Goal: Task Accomplishment & Management: Manage account settings

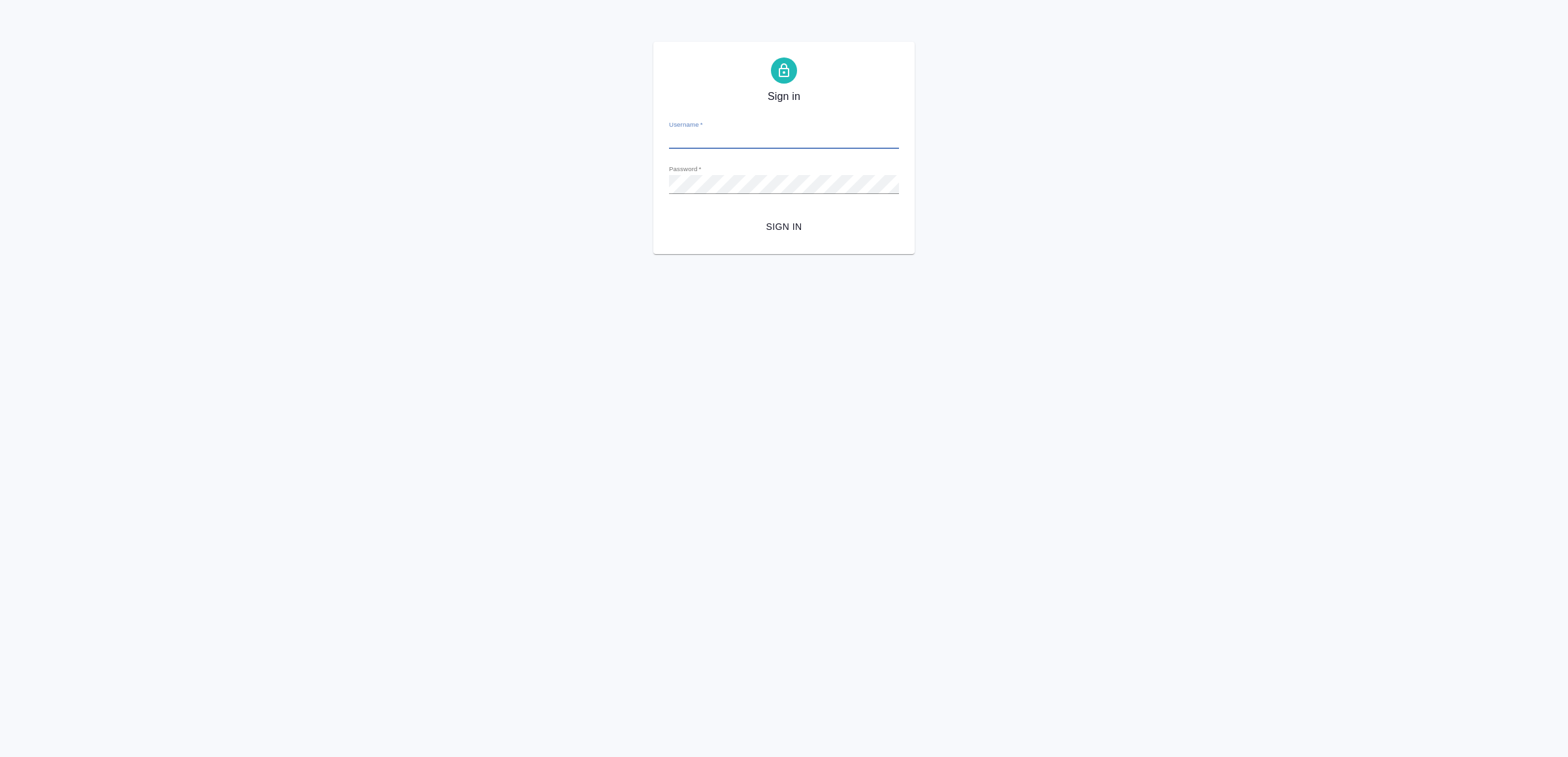
type input "[EMAIL_ADDRESS][DOMAIN_NAME]"
click at [787, 220] on span "Sign in" at bounding box center [783, 226] width 209 height 16
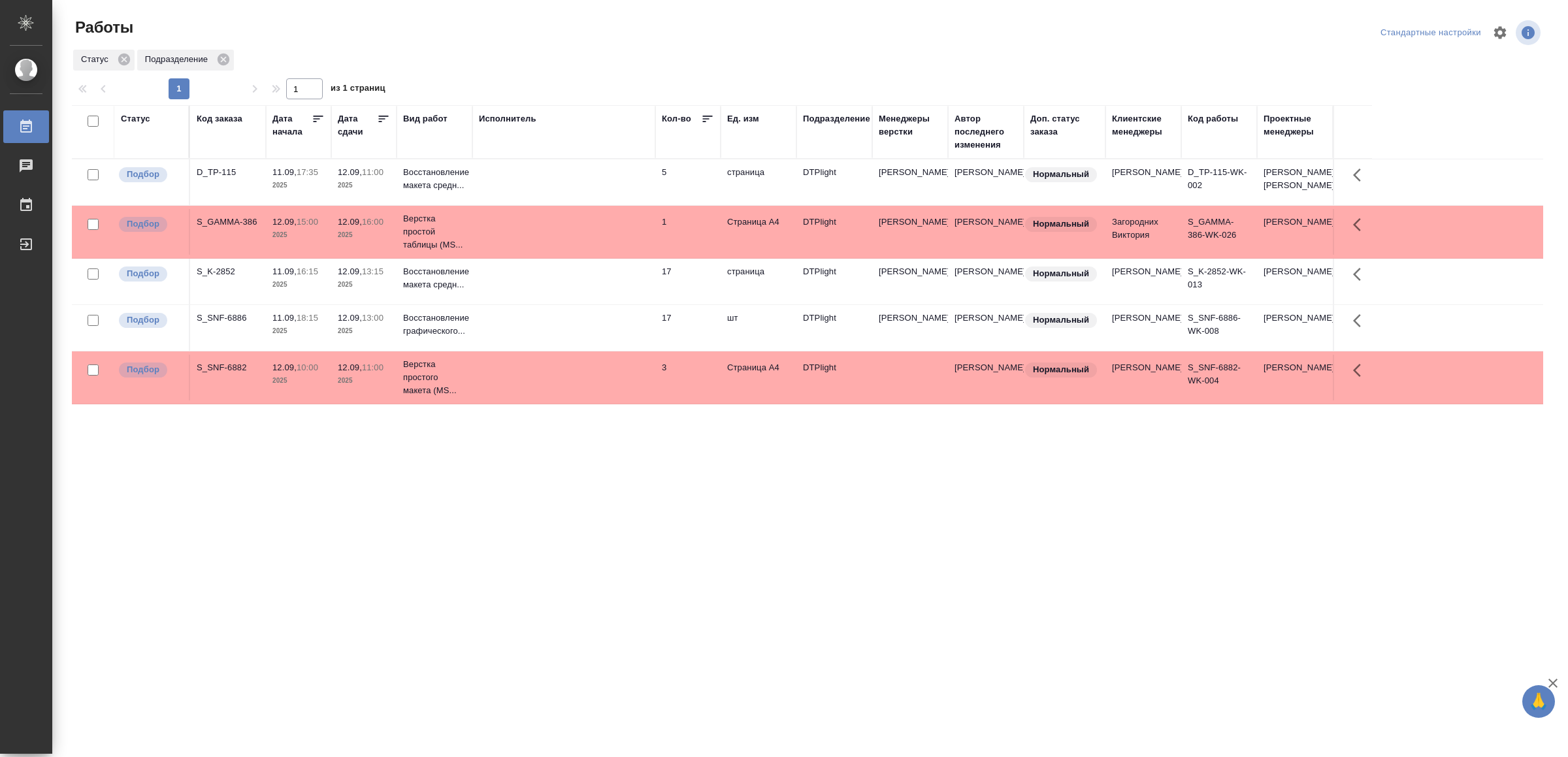
click at [498, 194] on td at bounding box center [564, 182] width 183 height 46
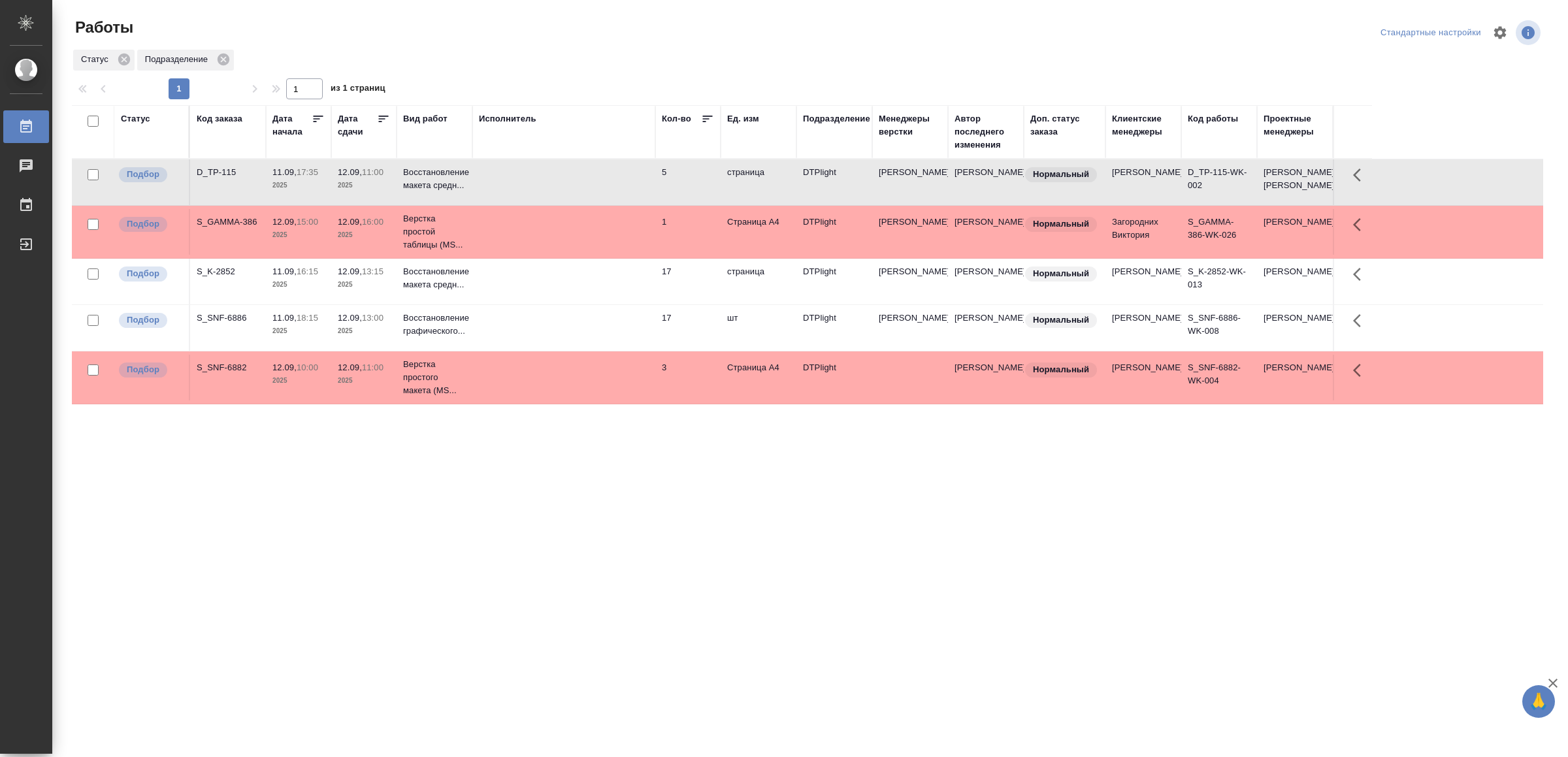
click at [592, 298] on td at bounding box center [564, 281] width 183 height 46
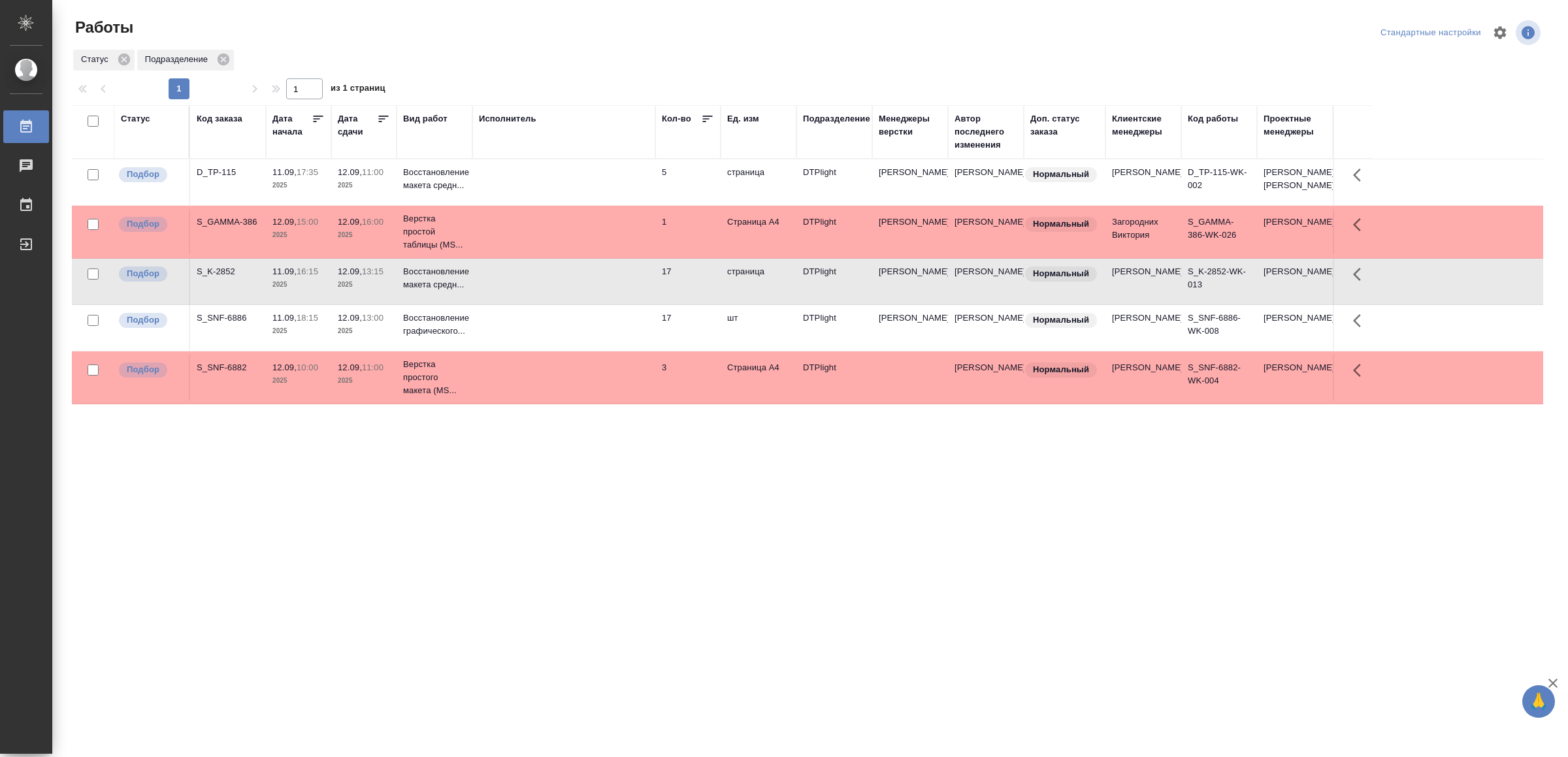
click at [569, 343] on td at bounding box center [564, 327] width 183 height 46
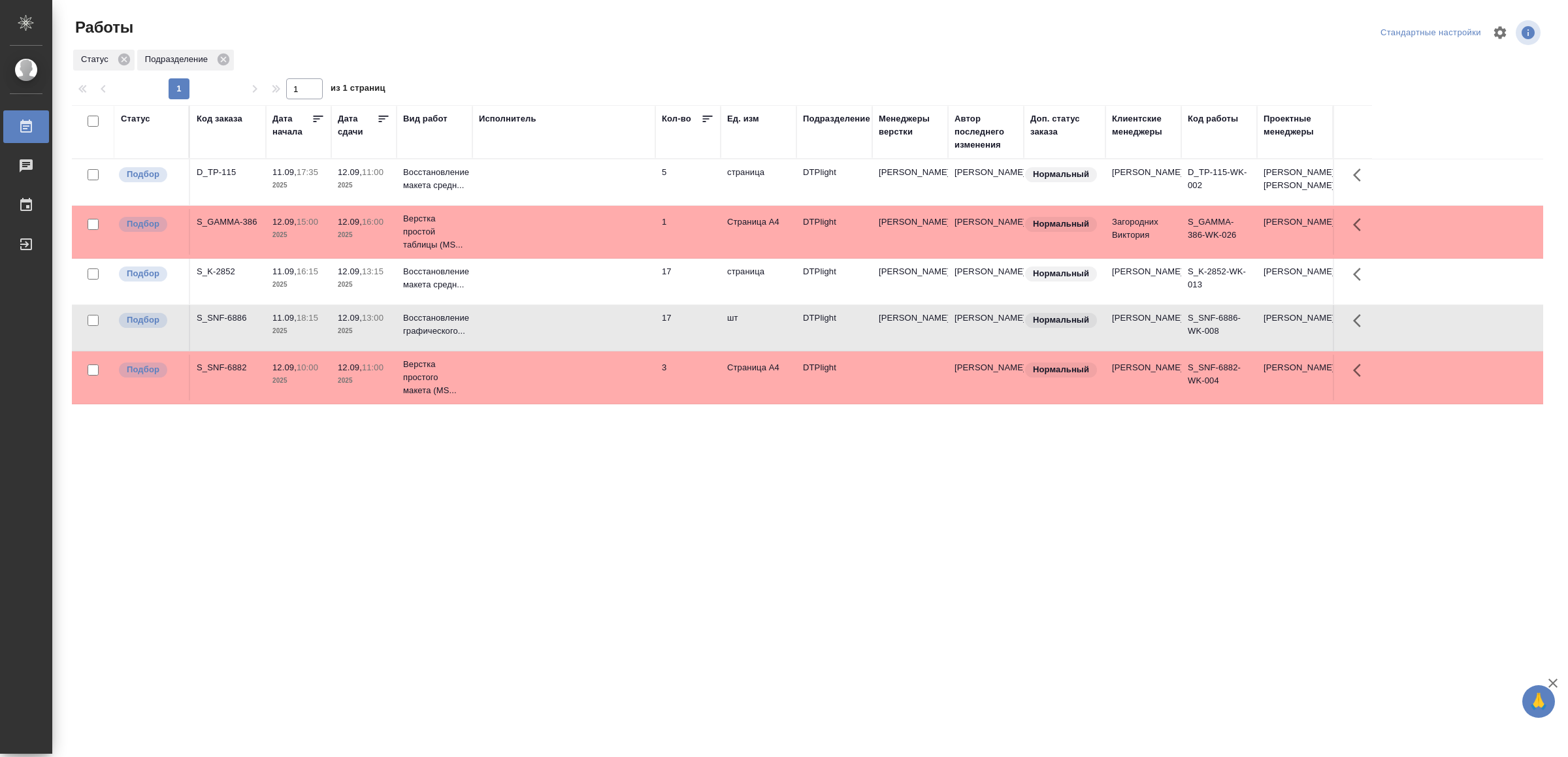
click at [569, 343] on td at bounding box center [564, 327] width 183 height 46
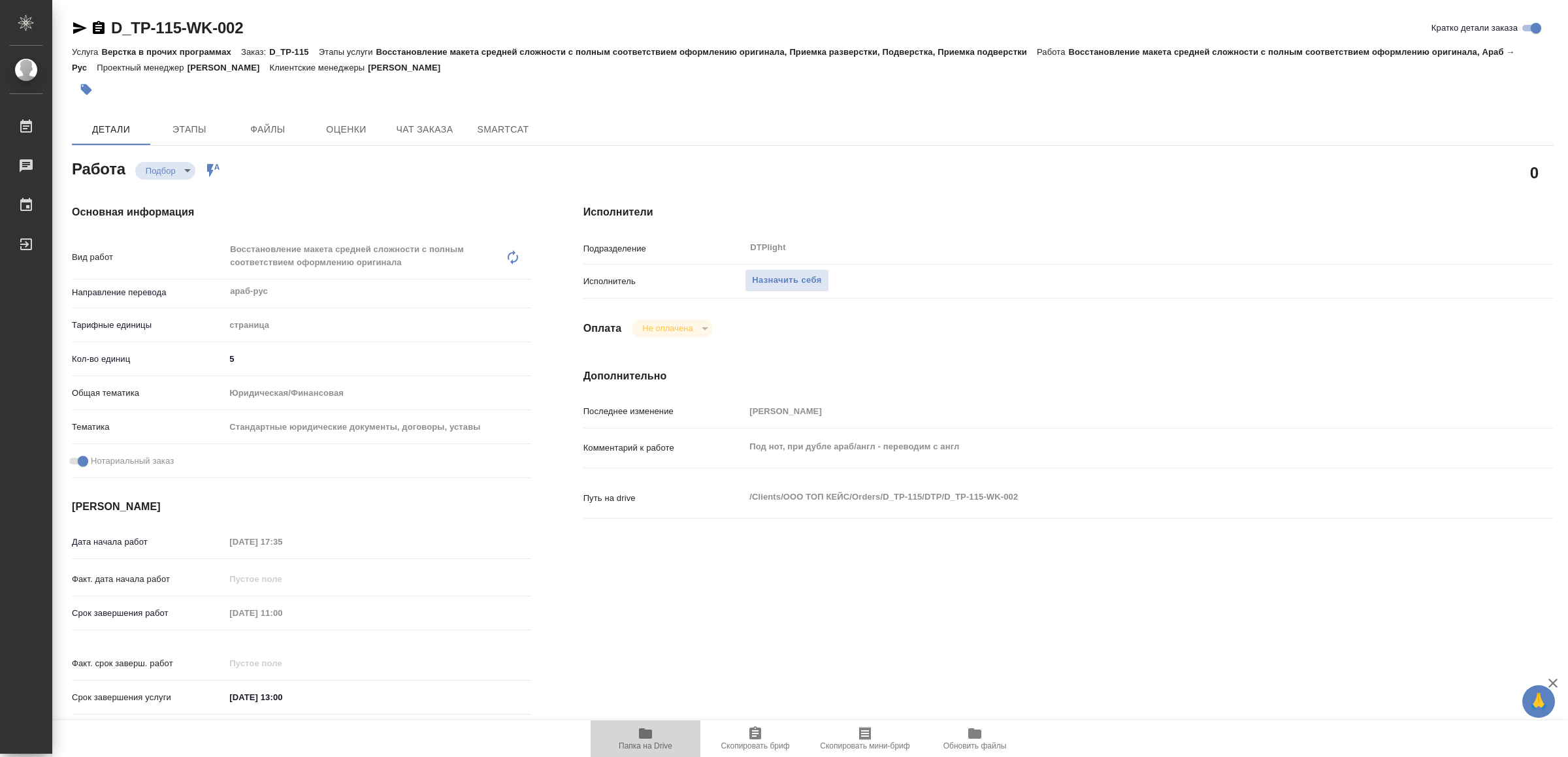
click at [638, 738] on icon "button" at bounding box center [645, 733] width 15 height 15
click at [635, 729] on span "Папка на Drive" at bounding box center [645, 737] width 94 height 25
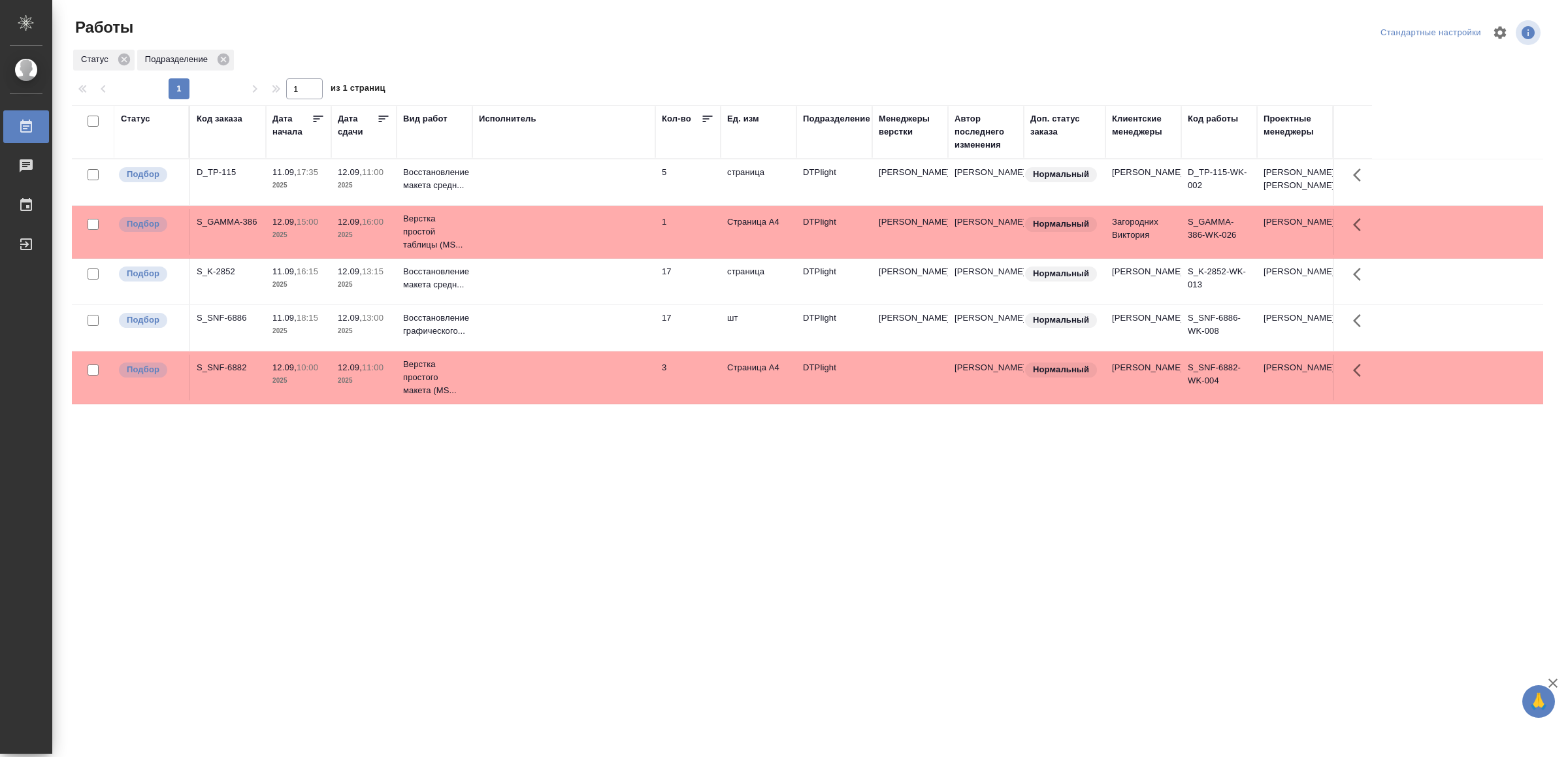
click at [583, 194] on td at bounding box center [564, 182] width 183 height 46
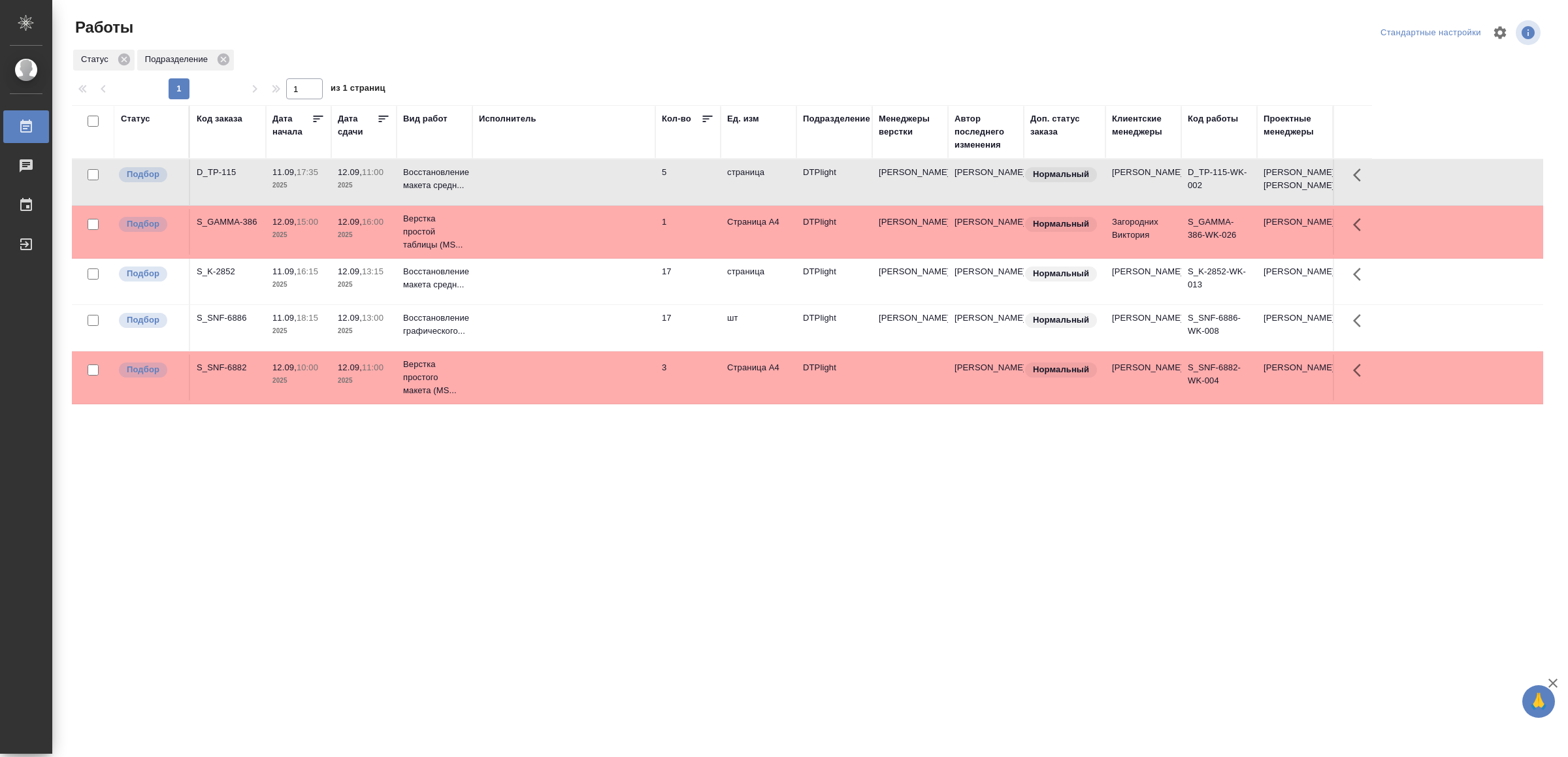
click at [583, 194] on td at bounding box center [564, 182] width 183 height 46
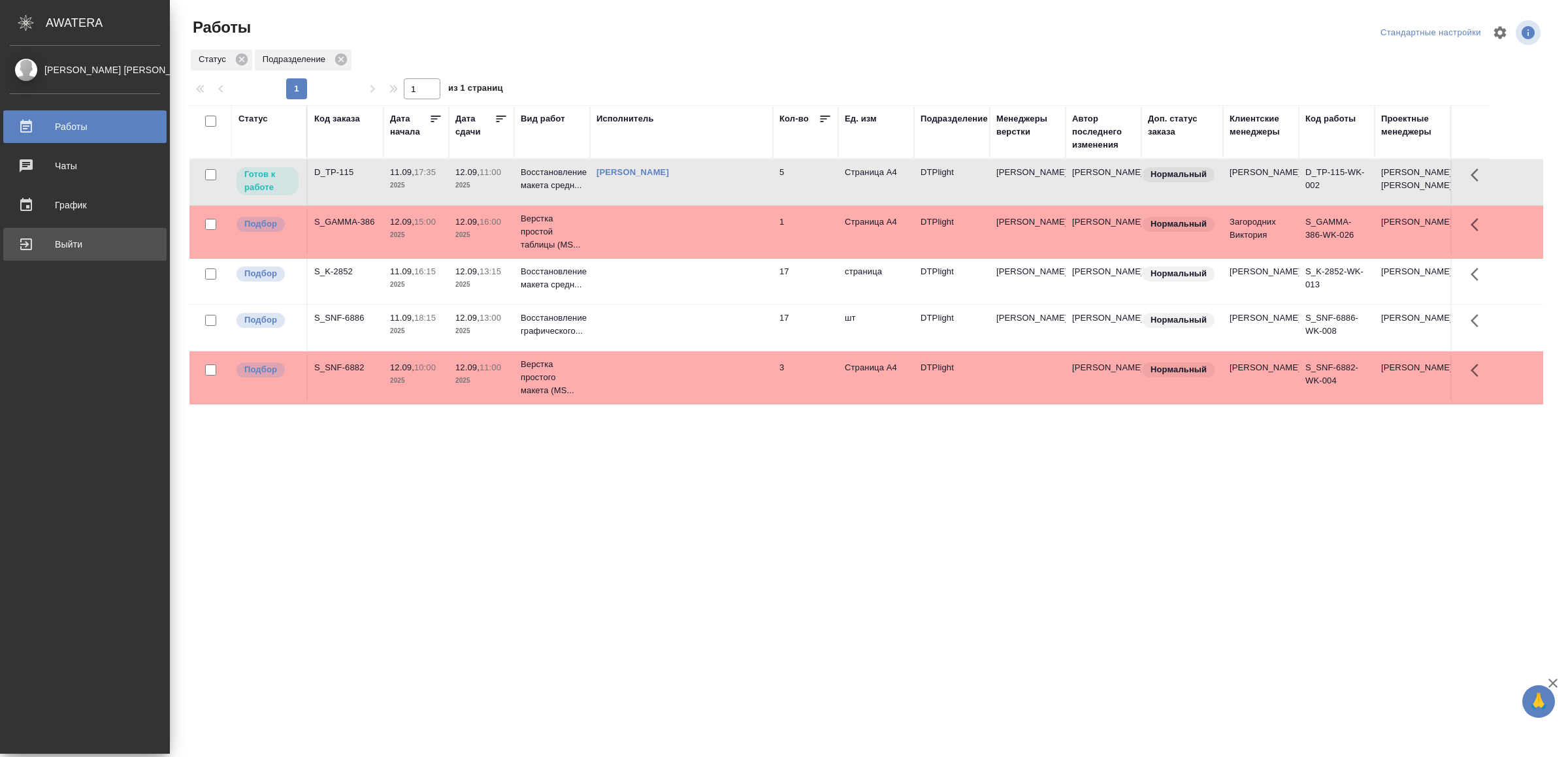
click at [47, 237] on div "Выйти" at bounding box center [84, 243] width 151 height 20
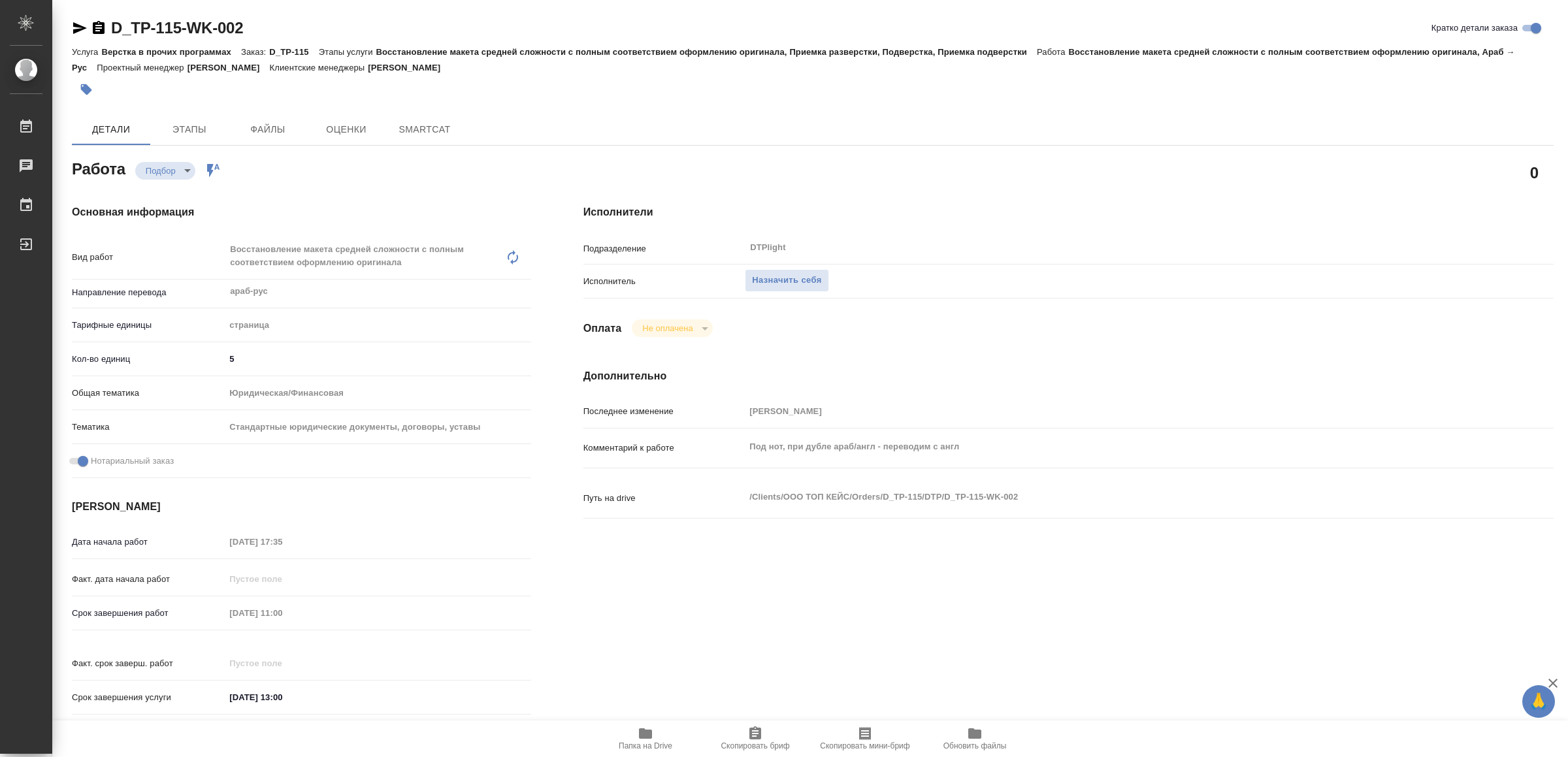
type textarea "x"
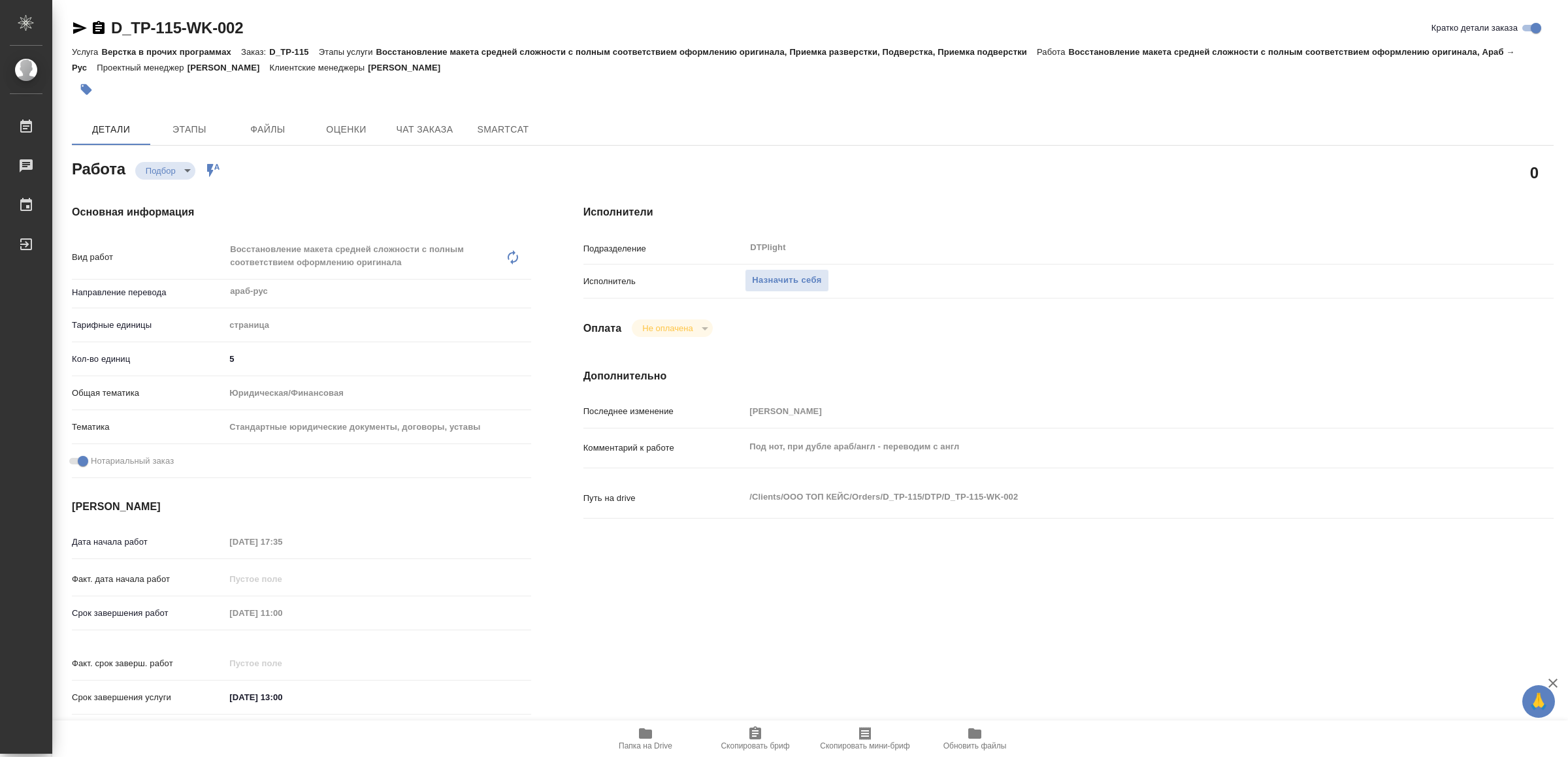
type textarea "x"
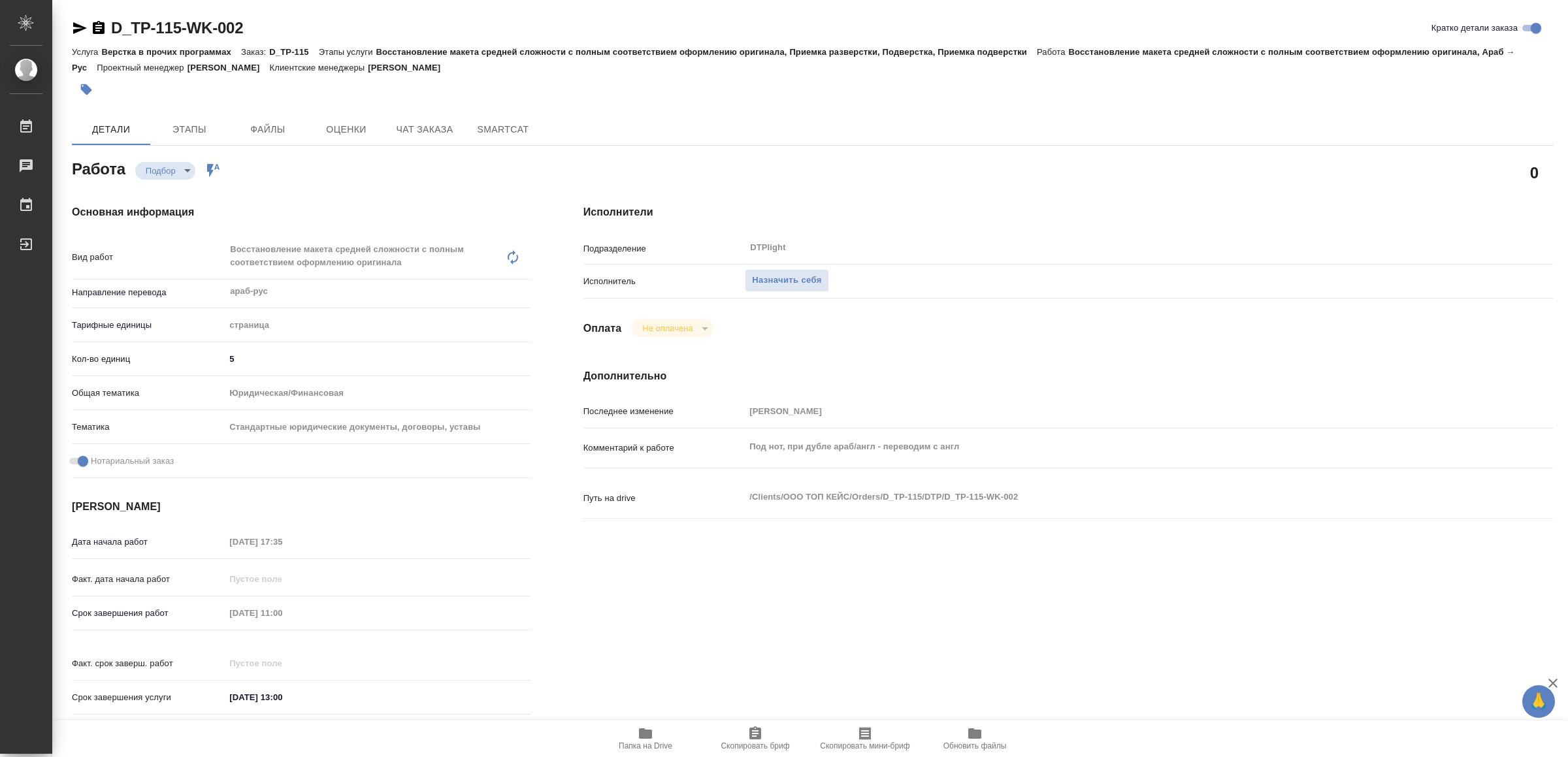
type textarea "x"
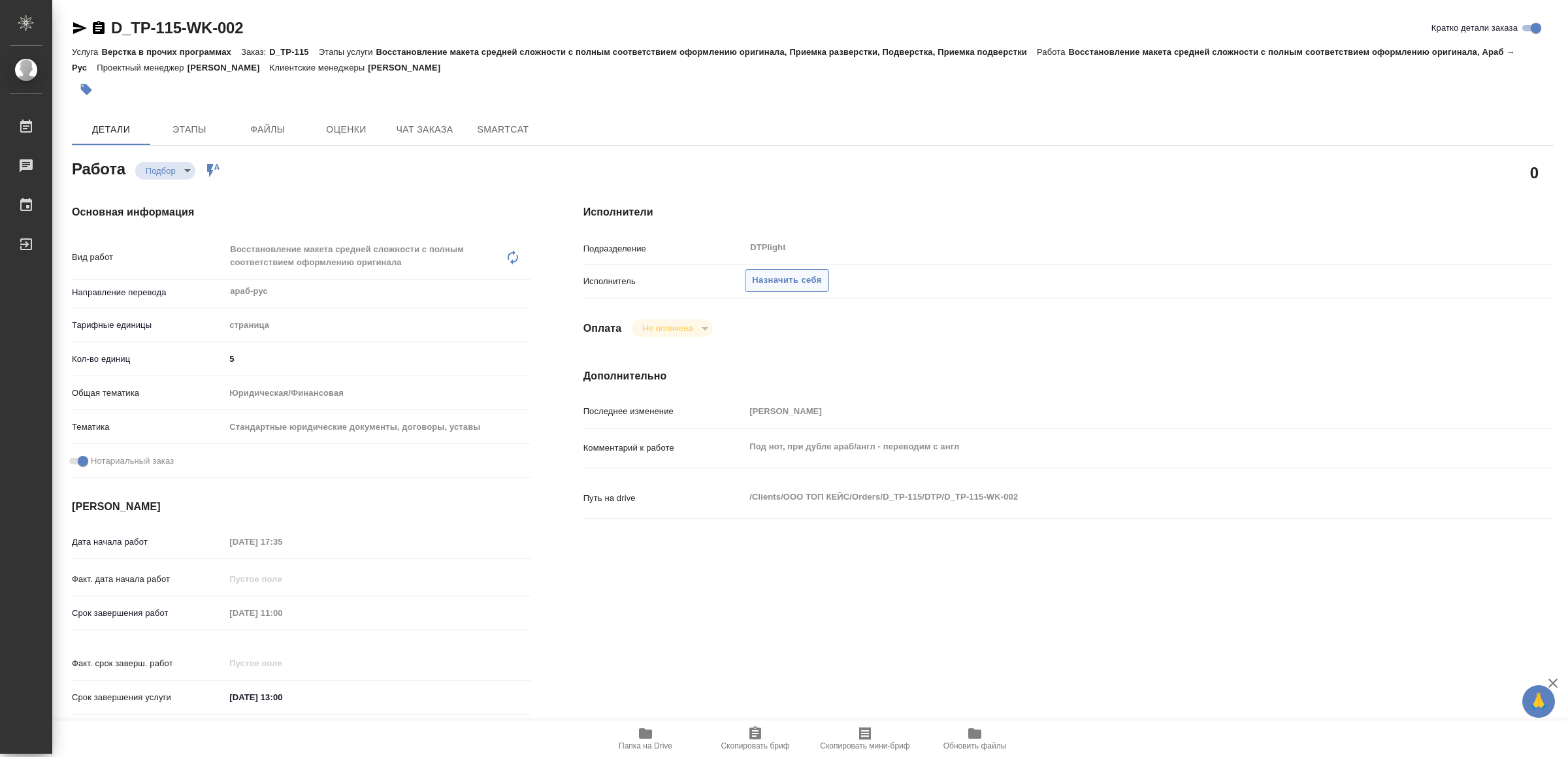
click at [794, 276] on span "Назначить себя" at bounding box center [787, 280] width 69 height 15
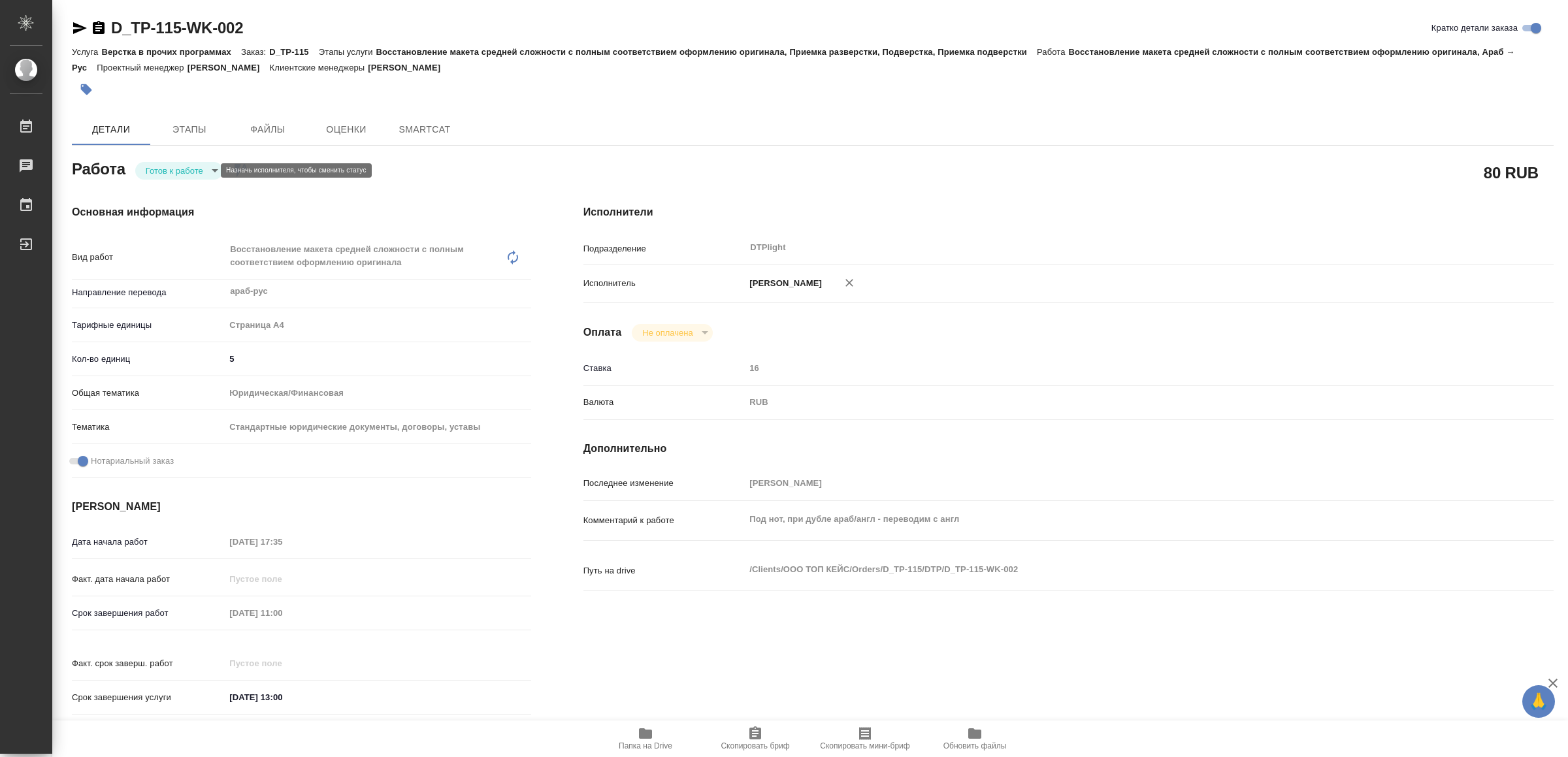
type textarea "x"
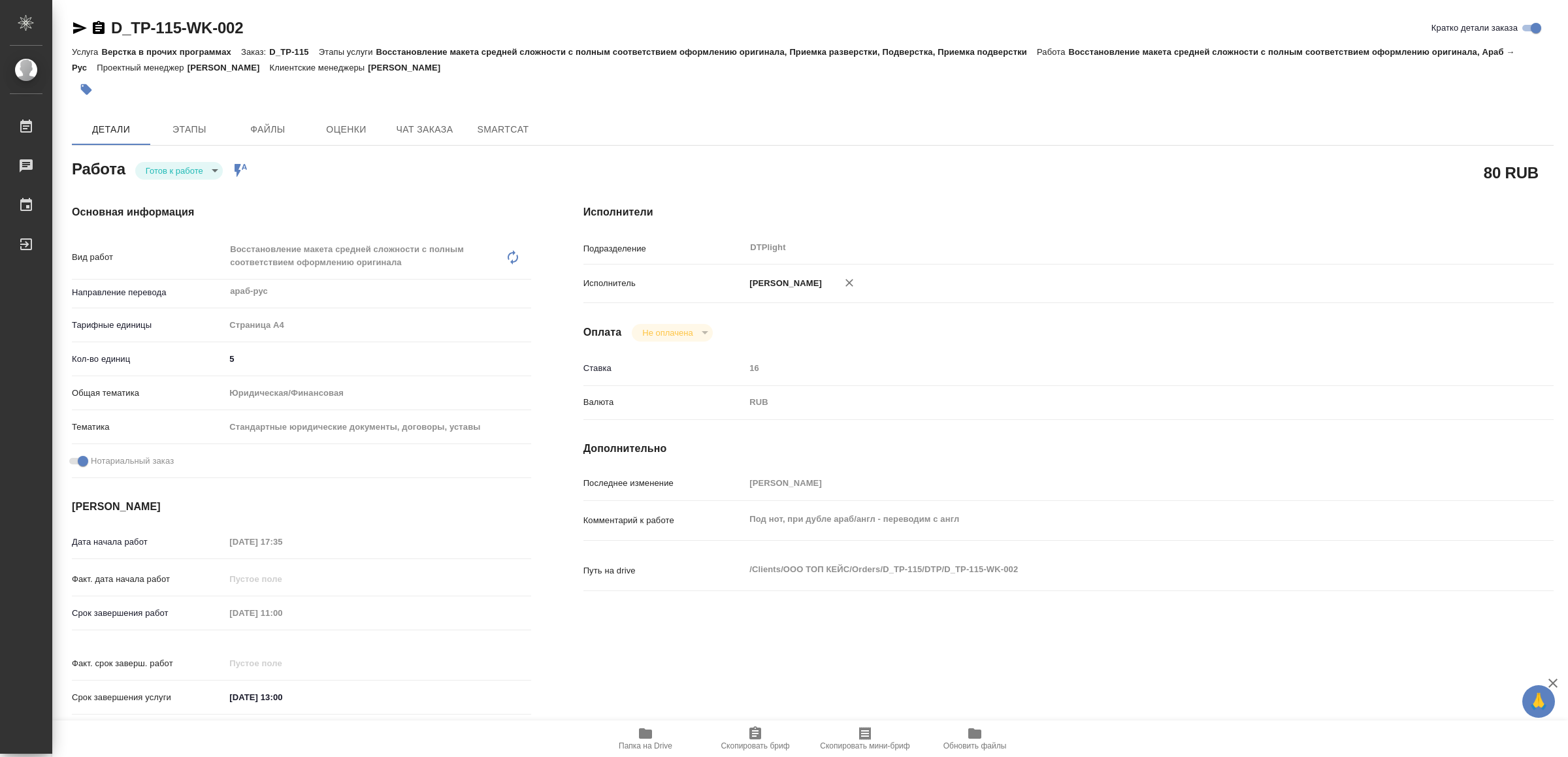
type textarea "x"
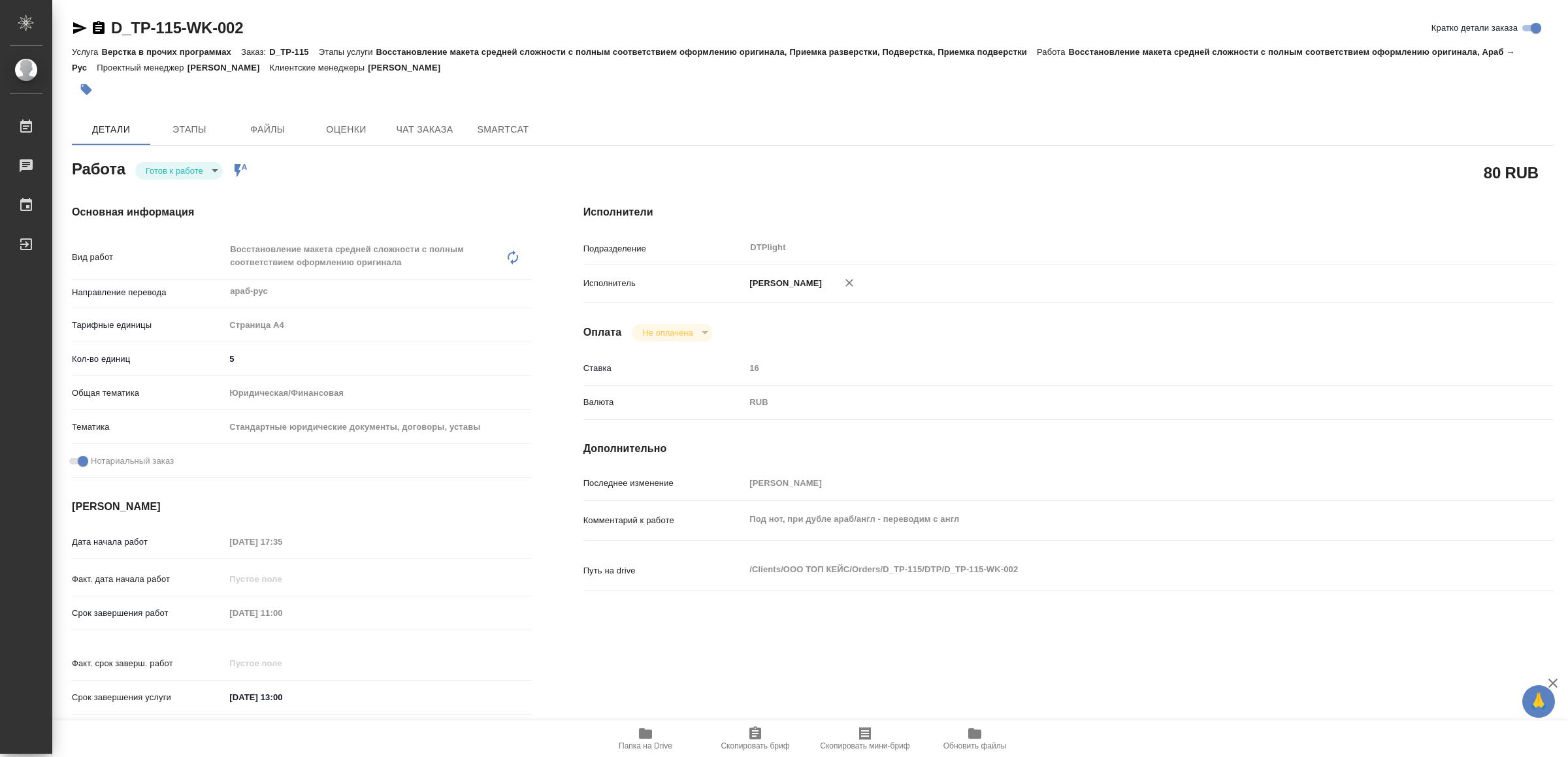
click at [75, 26] on icon "button" at bounding box center [80, 28] width 14 height 12
type textarea "x"
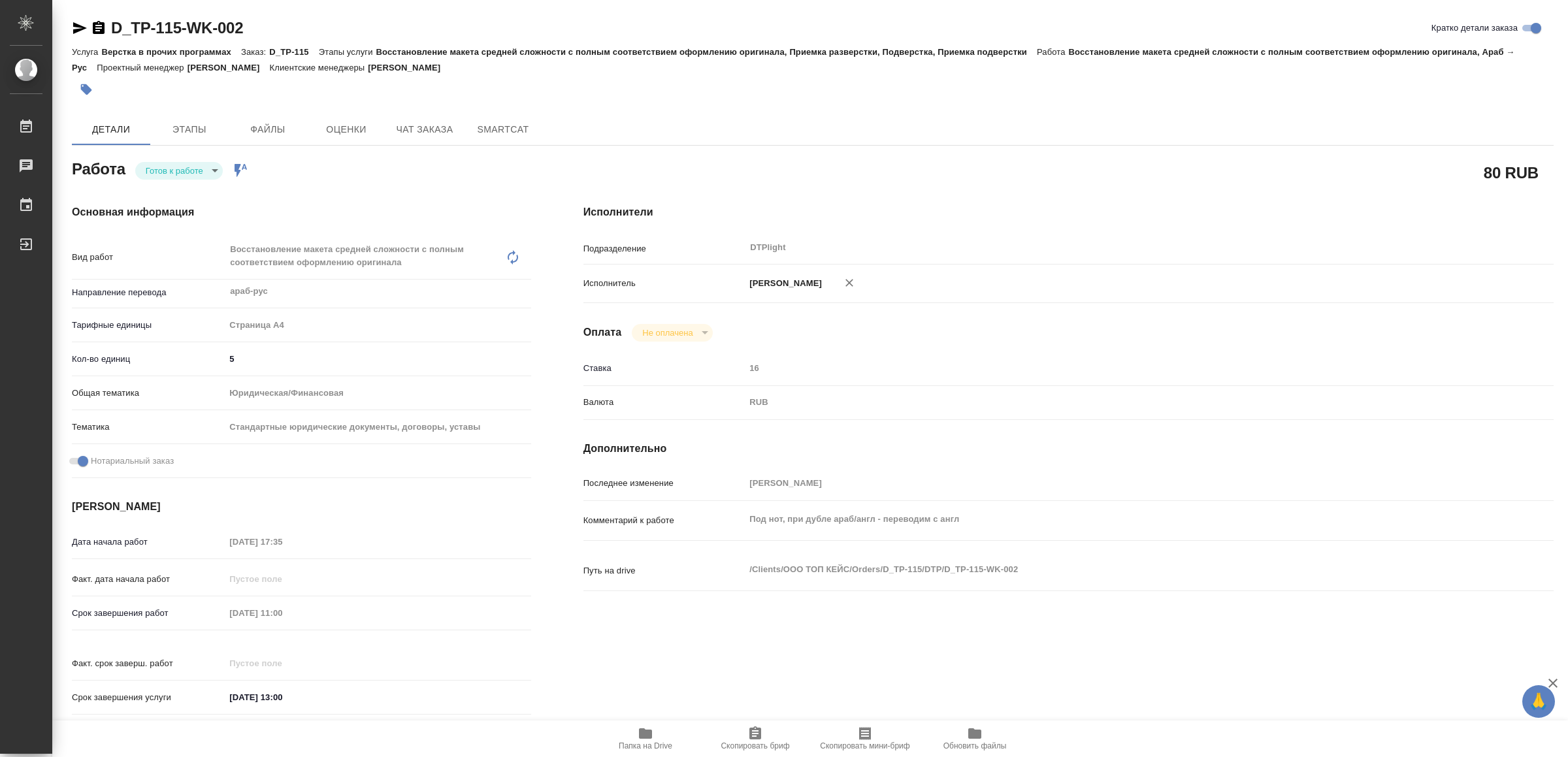
type textarea "x"
click at [158, 165] on body "🙏 .cls-1 fill:#fff; AWATERA Yamkovenko Vera Работы 0 Чаты График Выйти D_TP-115…" at bounding box center [784, 378] width 1568 height 757
click at [159, 165] on button "В работе" at bounding box center [168, 170] width 43 height 15
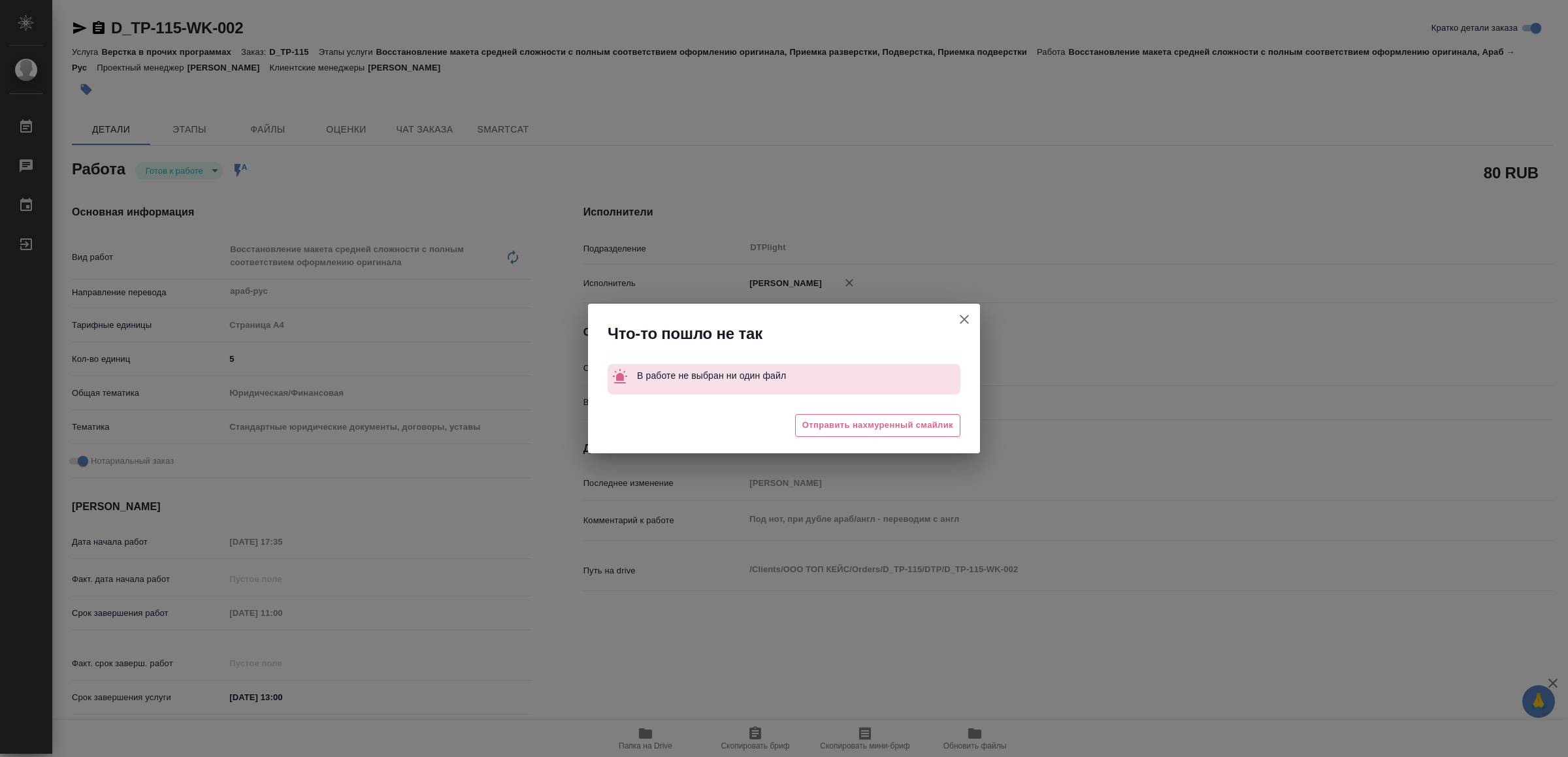
type textarea "x"
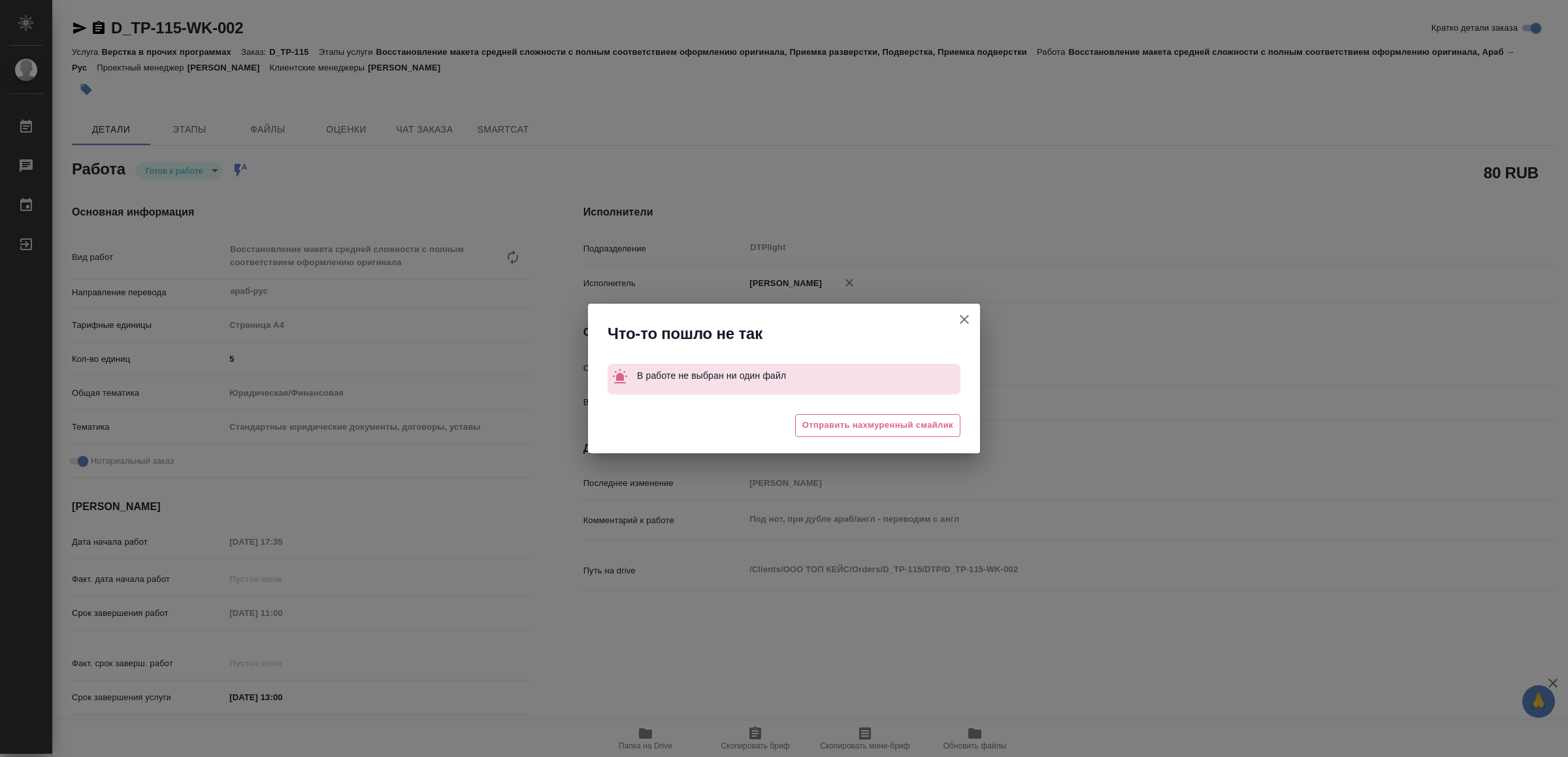
click at [943, 313] on div "Что-то пошло не так" at bounding box center [783, 330] width 392 height 53
click at [960, 323] on icon "button" at bounding box center [964, 319] width 15 height 15
type textarea "x"
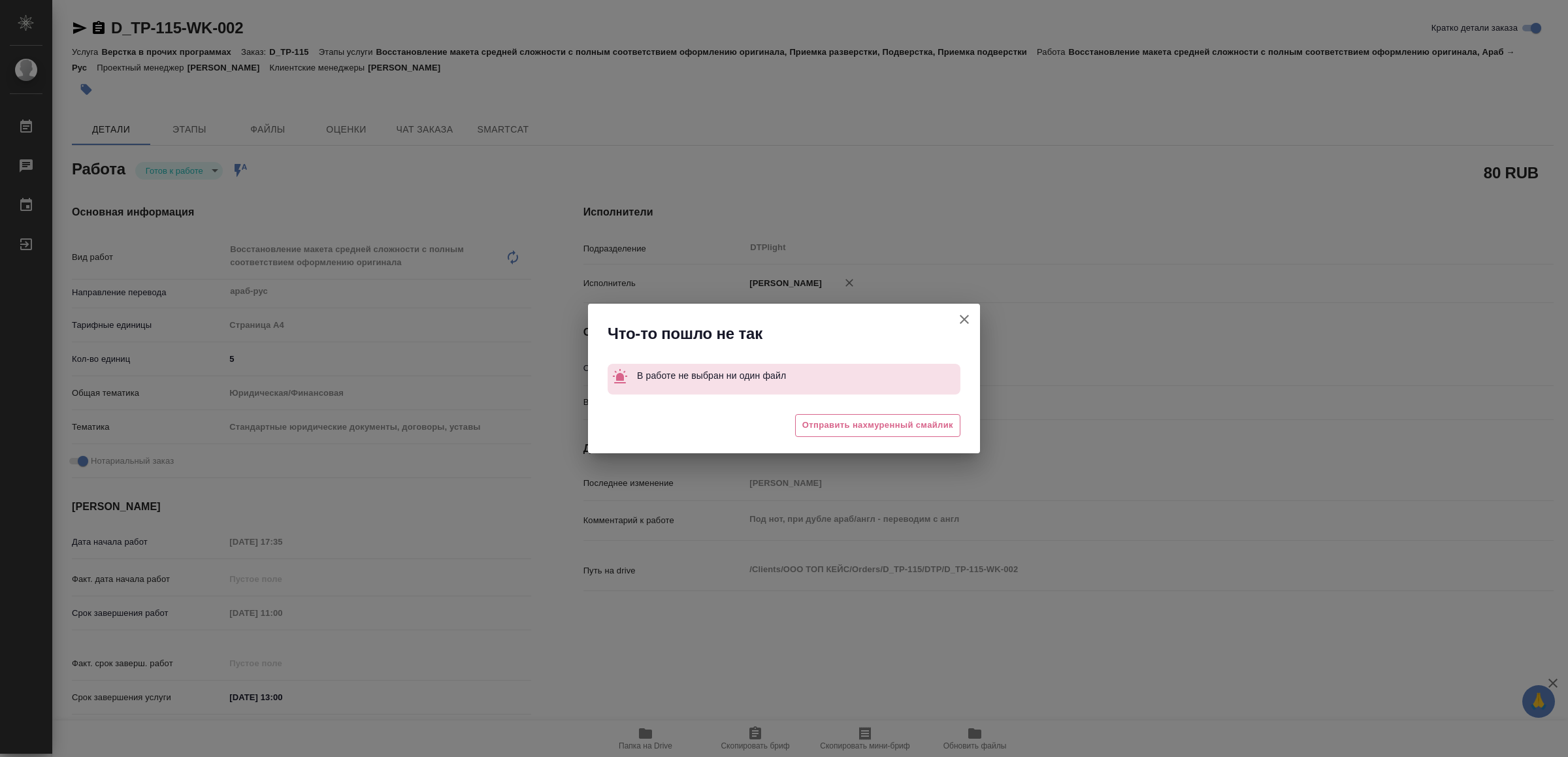
type textarea "x"
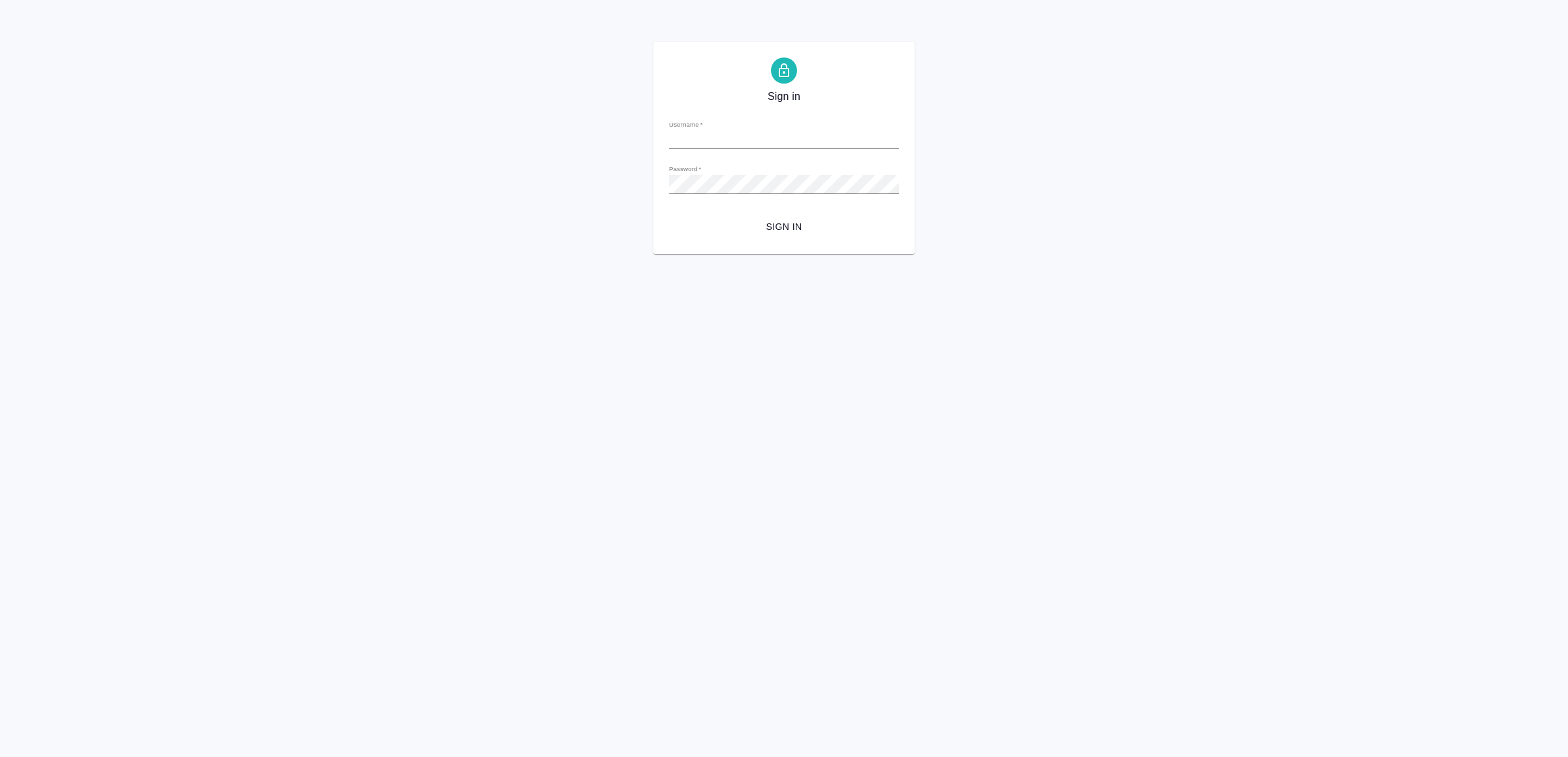
type input "[EMAIL_ADDRESS][DOMAIN_NAME]"
click at [780, 222] on span "Sign in" at bounding box center [783, 226] width 209 height 16
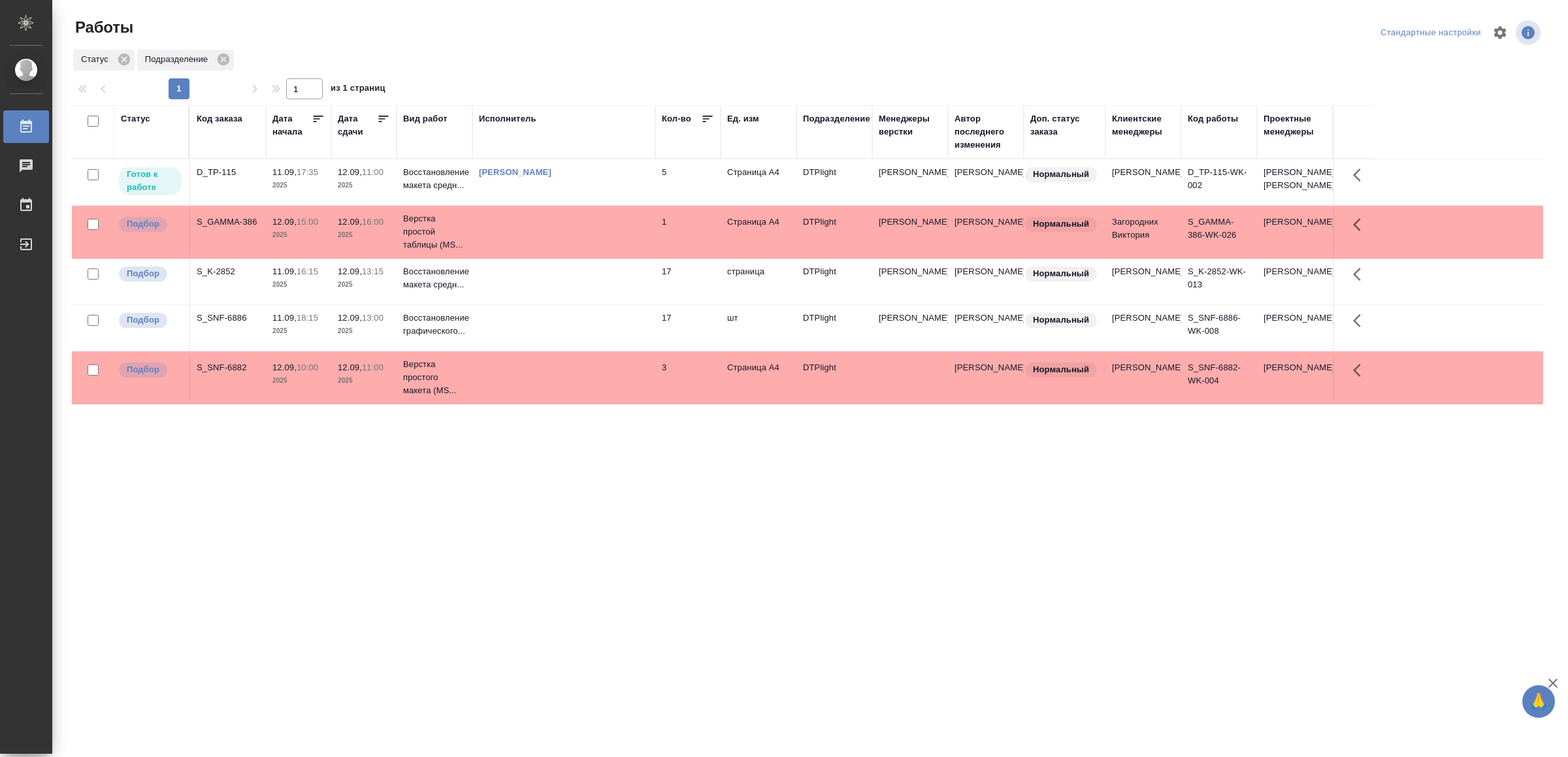
click at [651, 176] on td "[PERSON_NAME]" at bounding box center [564, 182] width 183 height 46
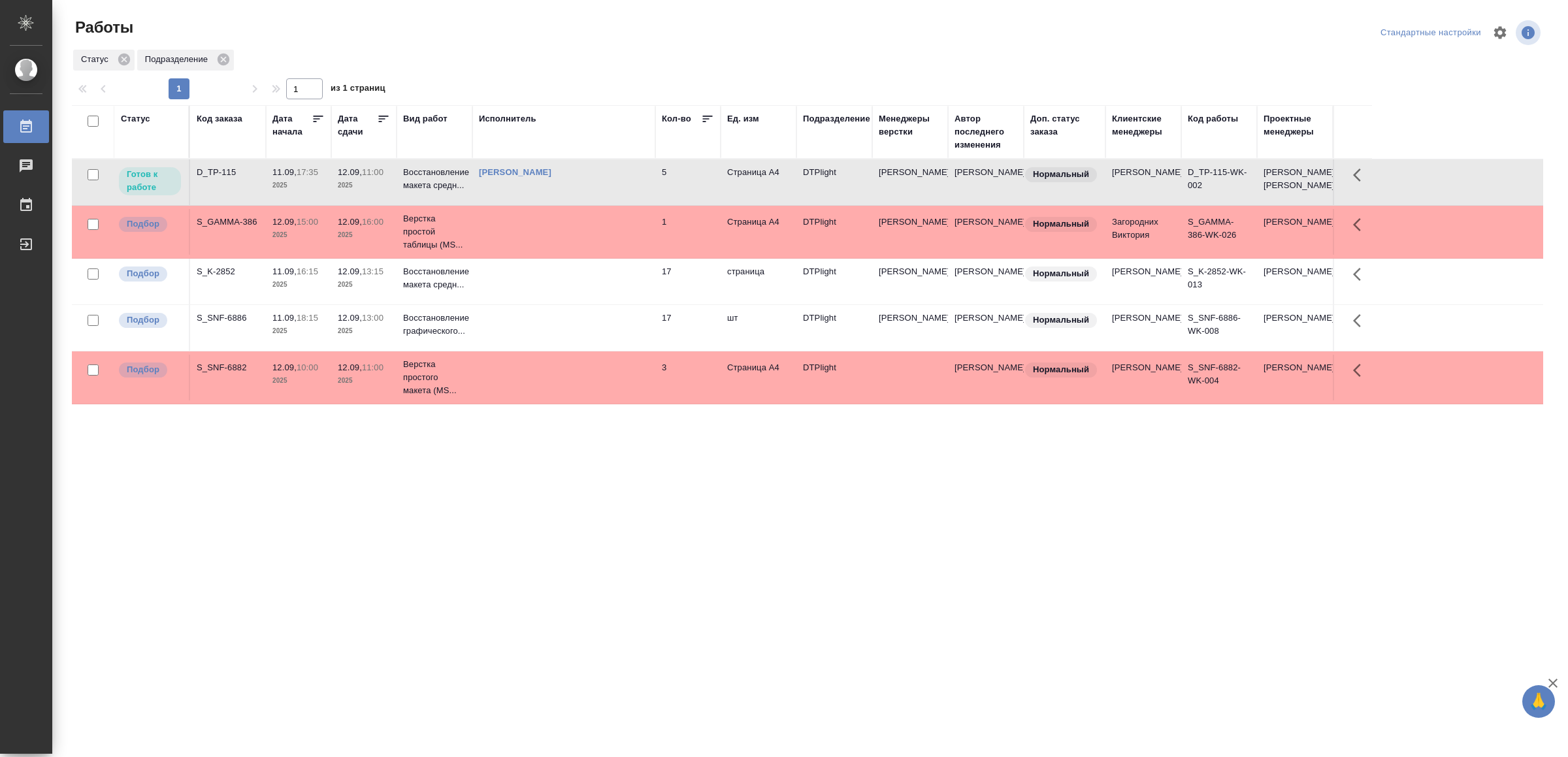
click at [651, 176] on td "[PERSON_NAME]" at bounding box center [564, 182] width 183 height 46
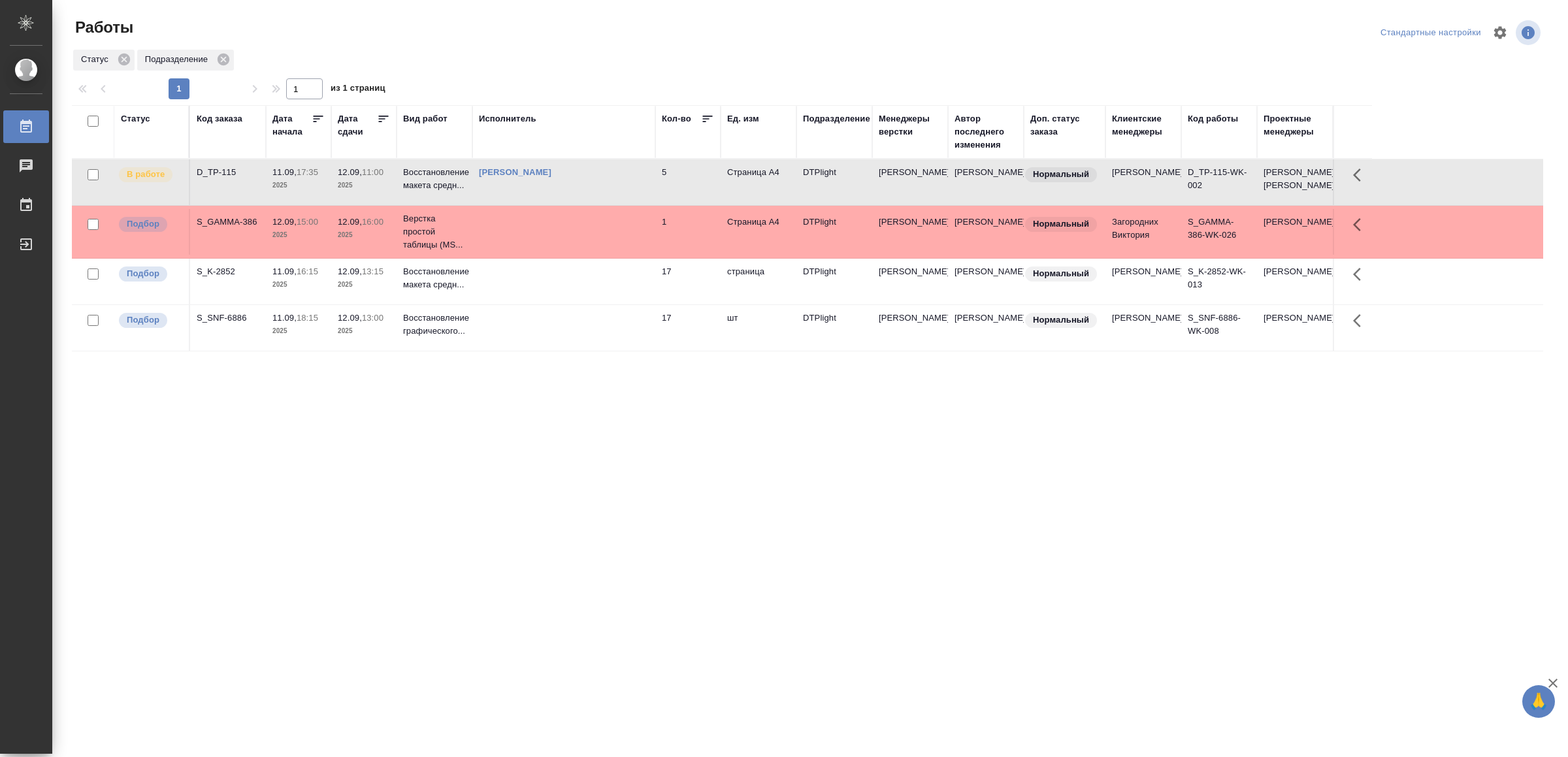
drag, startPoint x: 451, startPoint y: 532, endPoint x: 443, endPoint y: 532, distance: 8.0
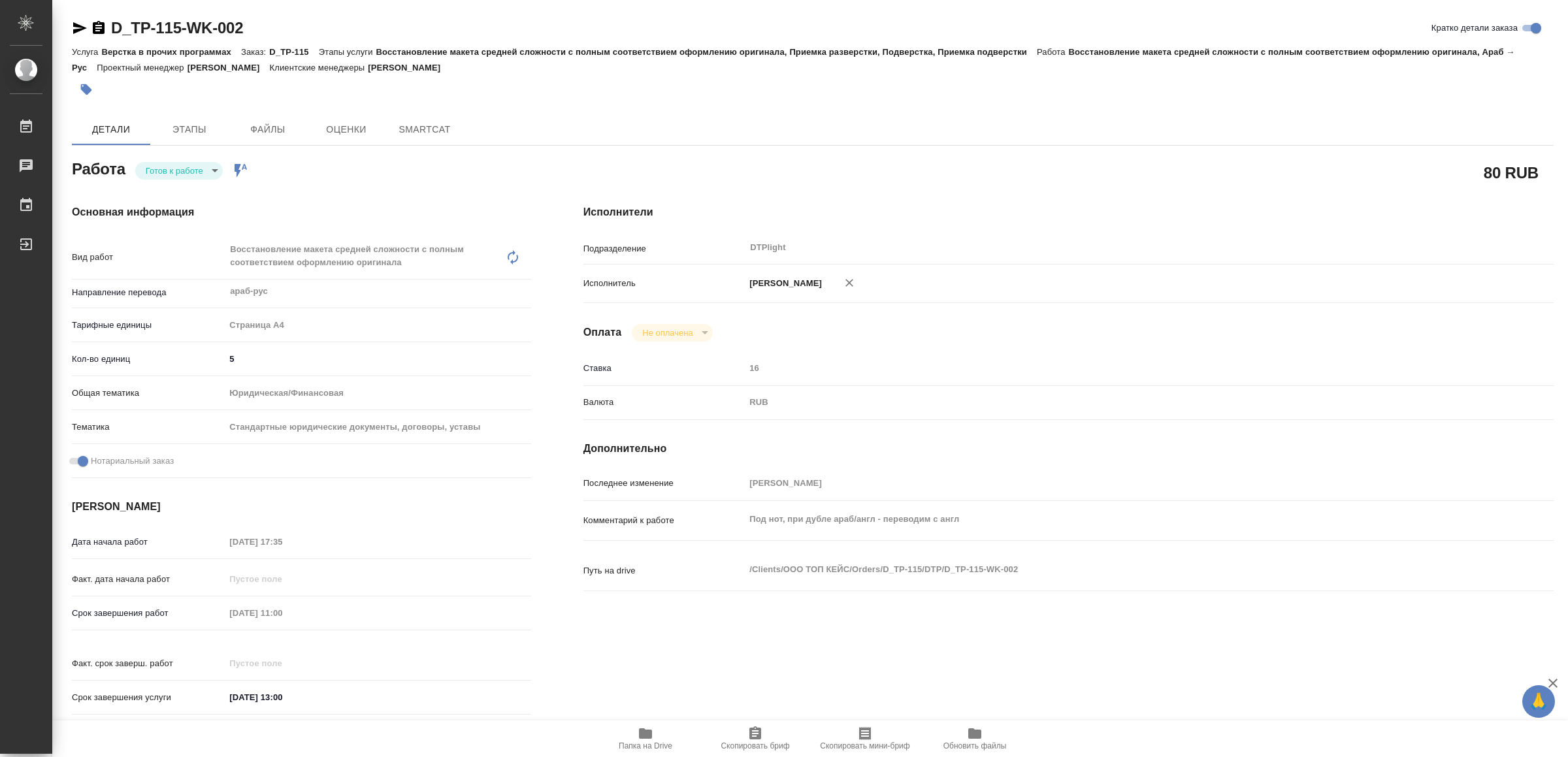
type textarea "x"
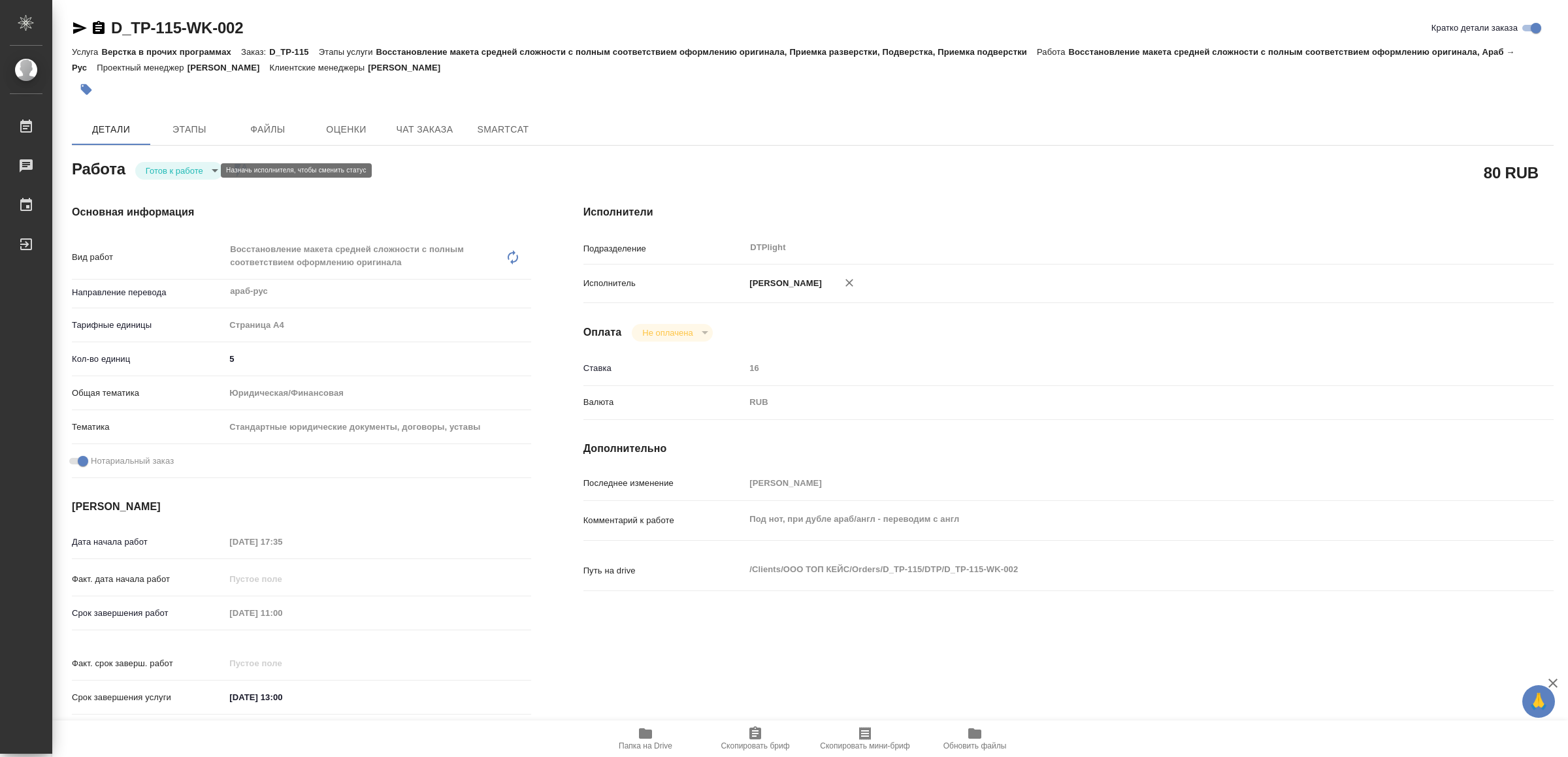
click at [165, 169] on body "🙏 .cls-1 fill:#fff; AWATERA Yamkovenko [PERSON_NAME] Работы Чаты График Выйти D…" at bounding box center [784, 378] width 1568 height 757
click at [165, 169] on button "В работе" at bounding box center [168, 170] width 43 height 15
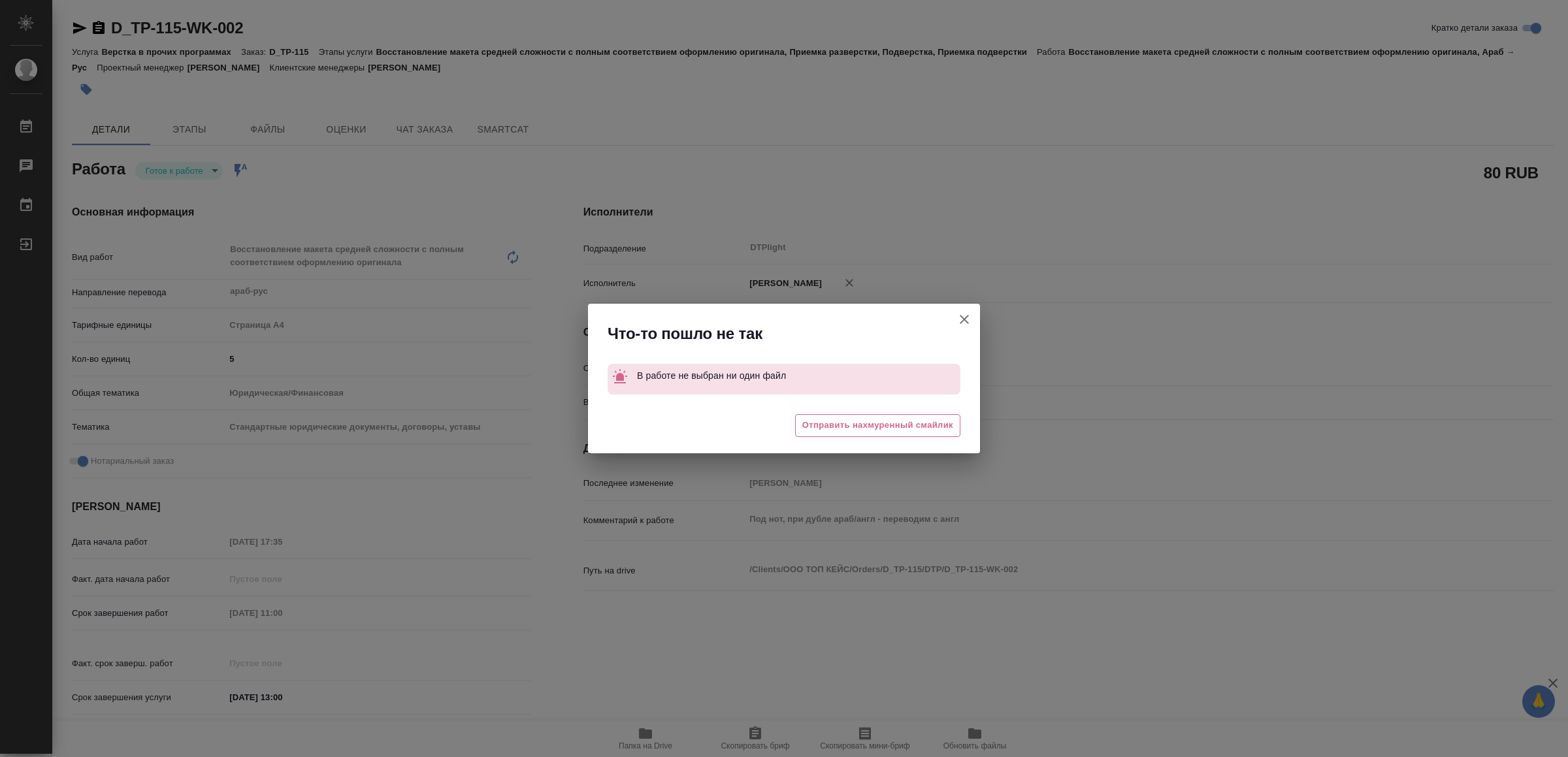
type textarea "x"
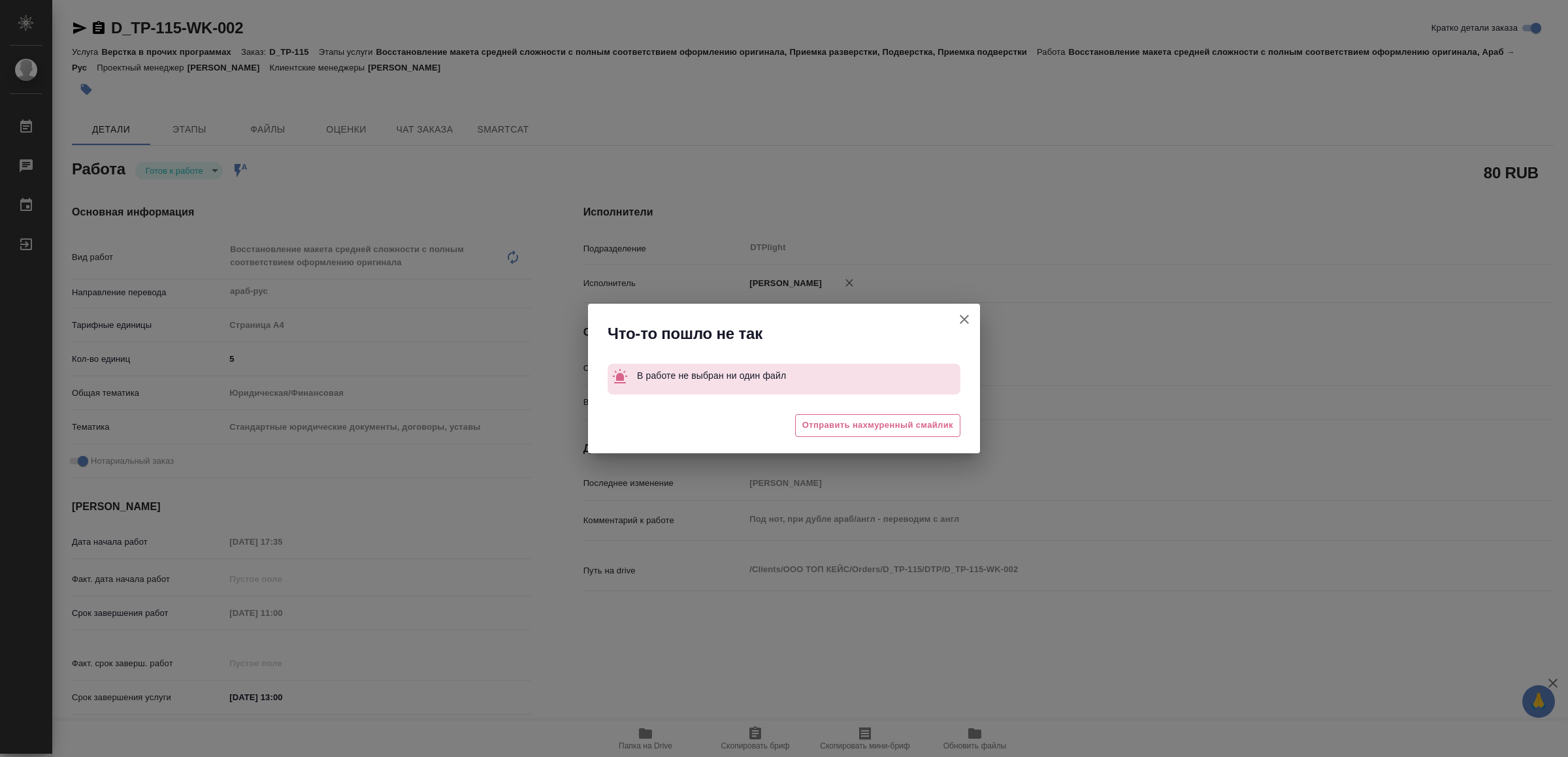
type textarea "x"
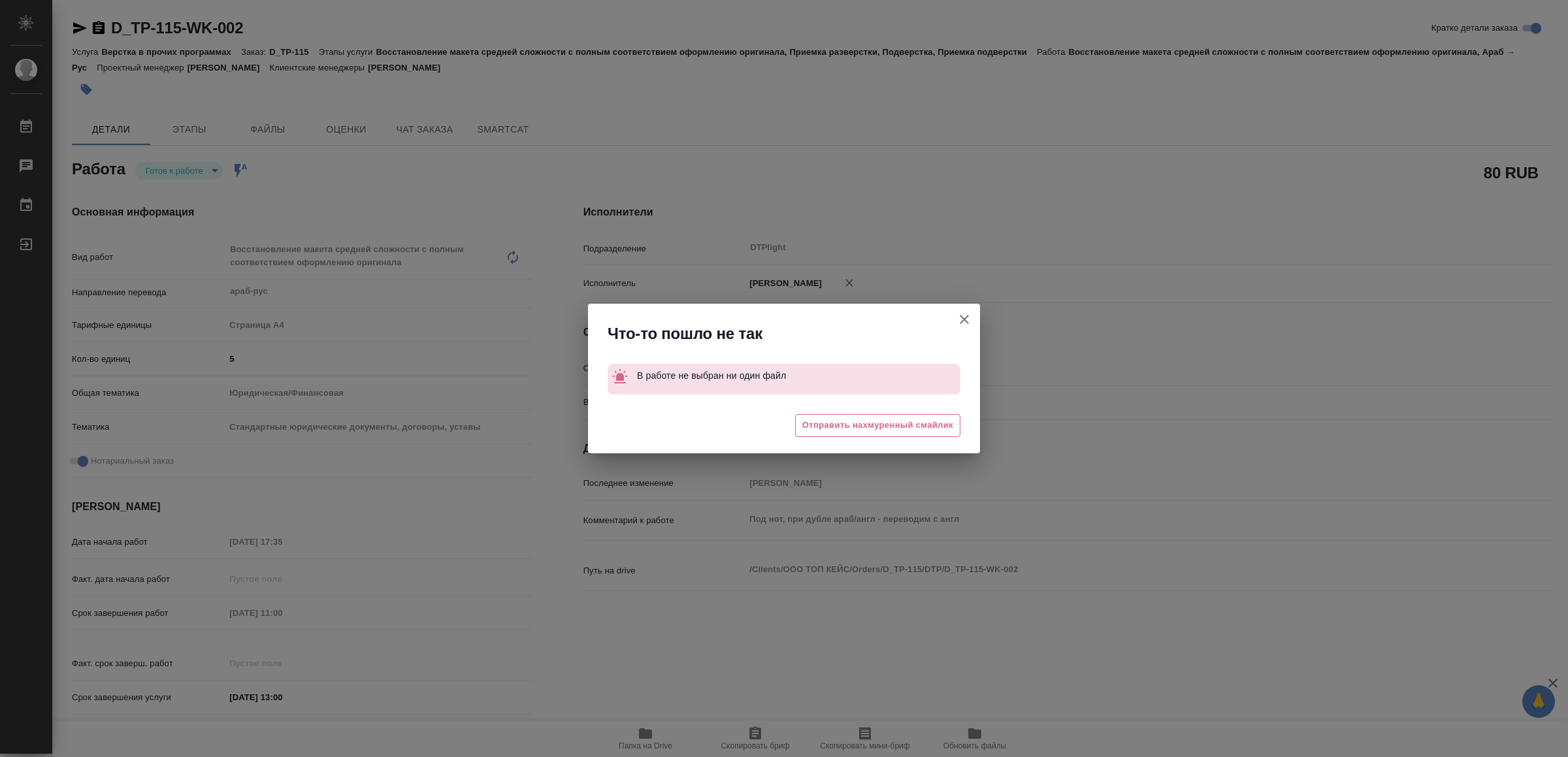
click at [965, 314] on icon "button" at bounding box center [964, 319] width 15 height 15
type textarea "x"
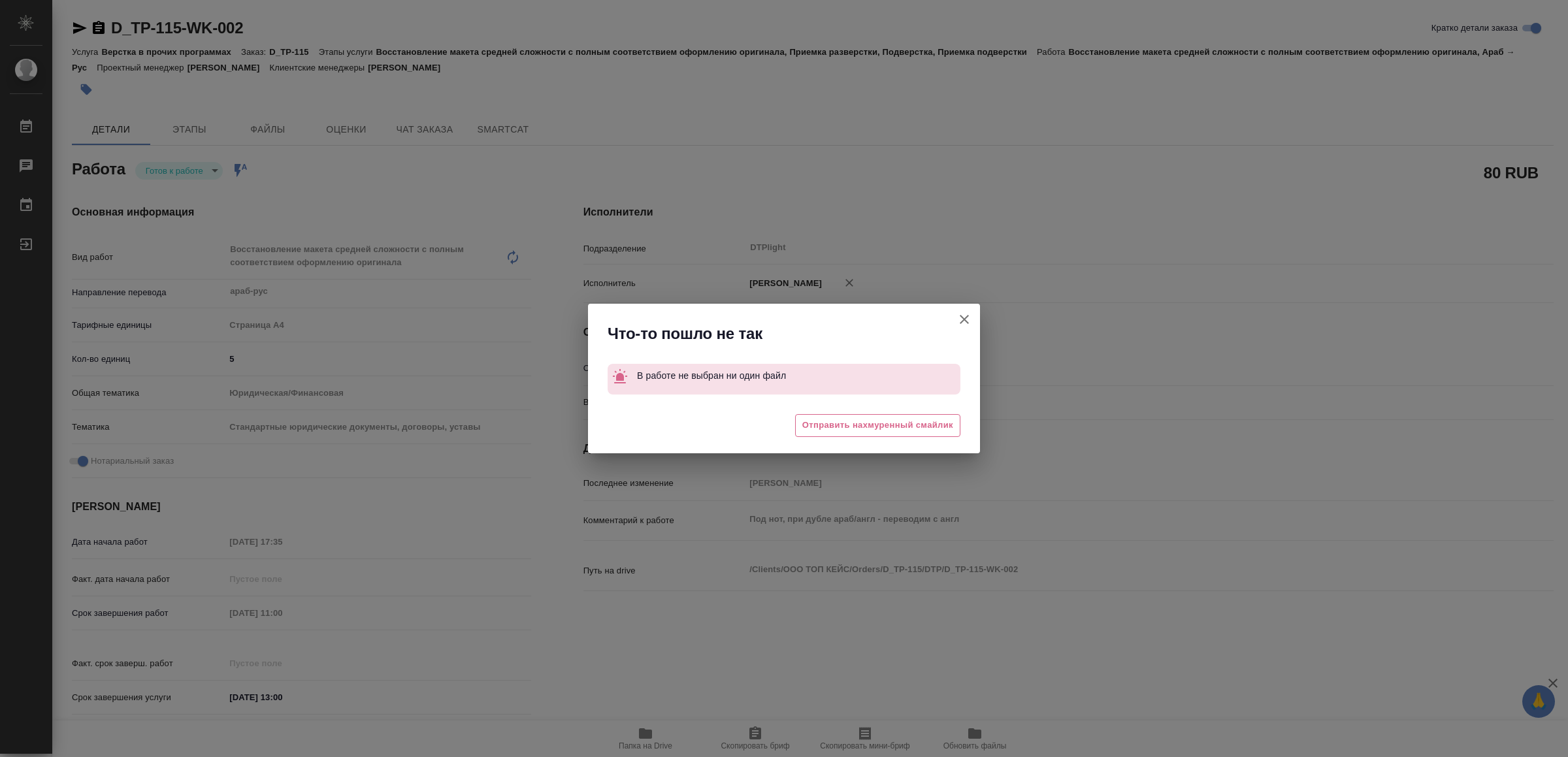
type textarea "x"
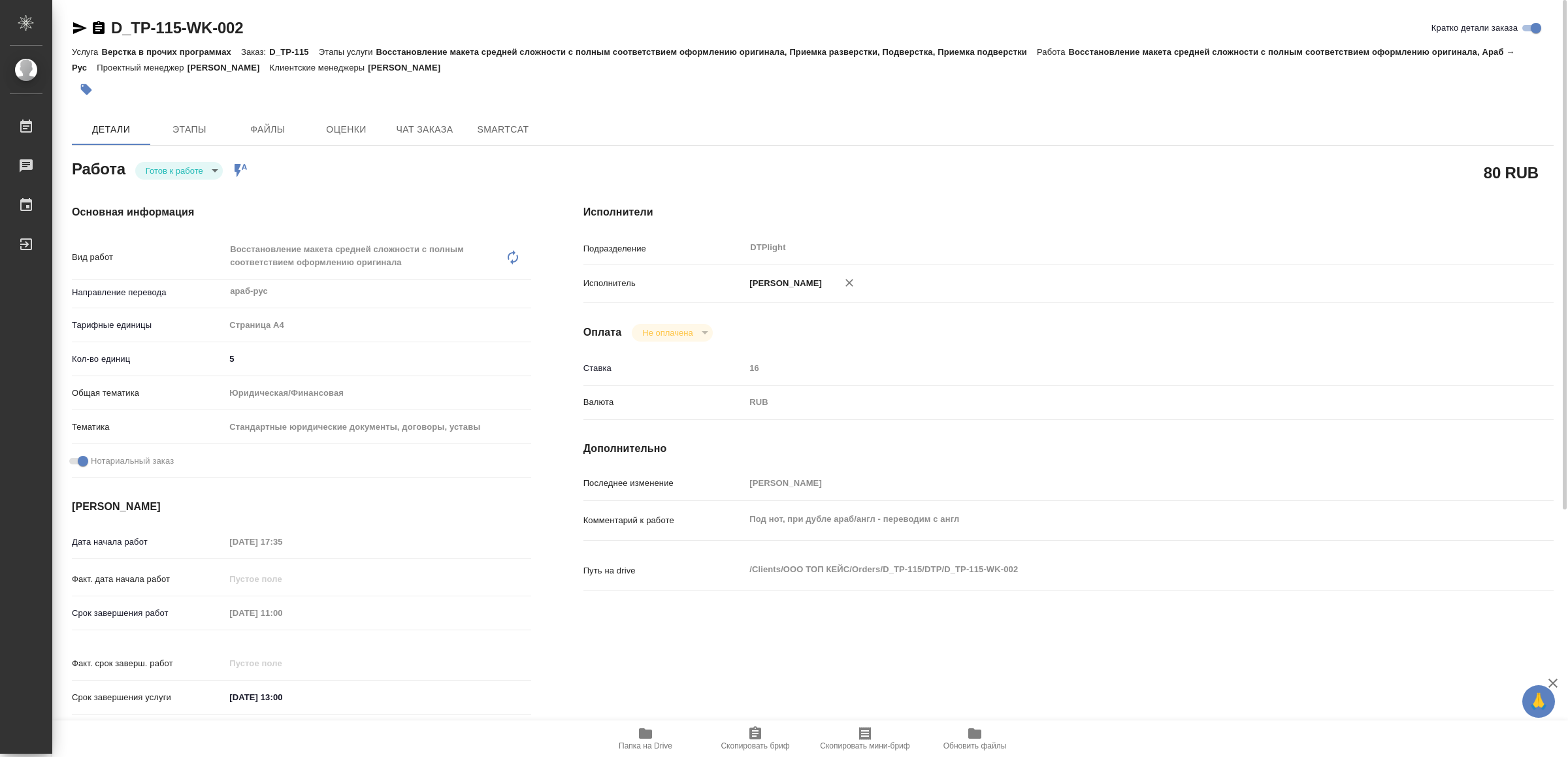
click at [77, 24] on icon "button" at bounding box center [80, 28] width 14 height 12
type textarea "x"
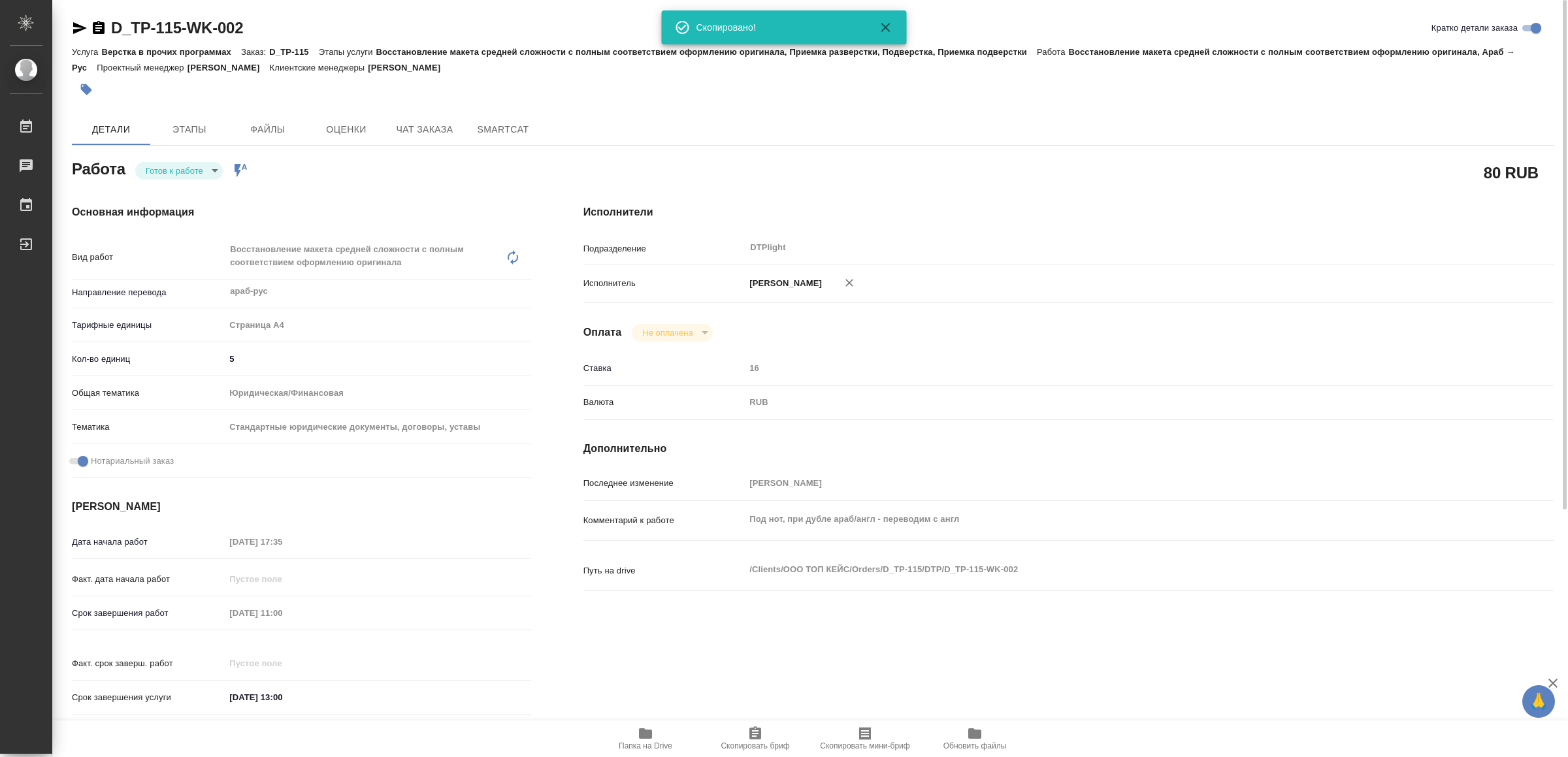
type textarea "x"
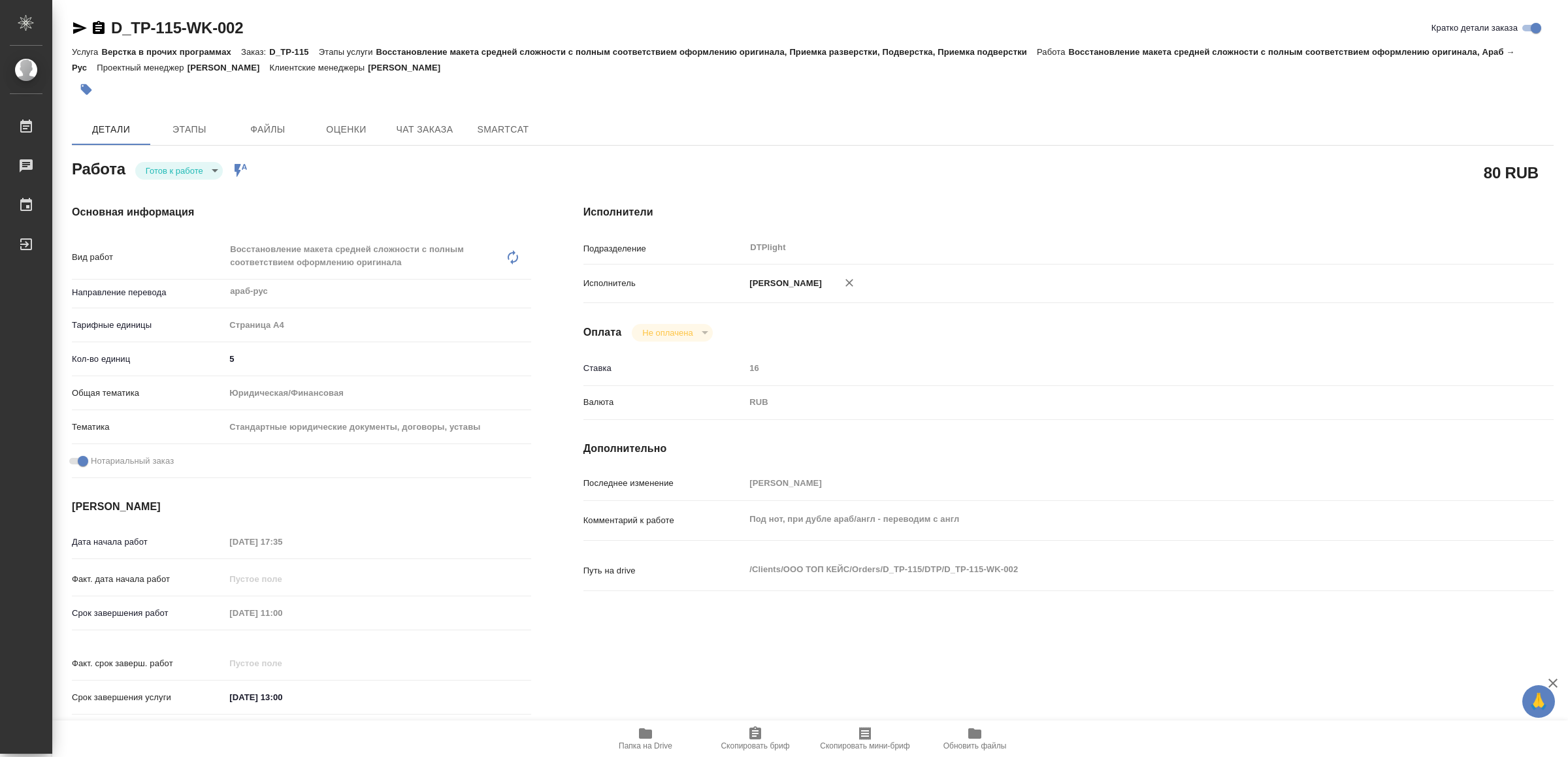
click at [79, 30] on icon "button" at bounding box center [80, 28] width 14 height 12
click at [653, 731] on span "Папка на Drive" at bounding box center [645, 737] width 94 height 25
click at [651, 731] on icon "button" at bounding box center [645, 733] width 13 height 10
click at [186, 170] on body "🙏 .cls-1 fill:#fff; AWATERA Yamkovenko Vera Работы 0 Чаты График Выйти D_TP-115…" at bounding box center [784, 378] width 1568 height 757
click at [186, 169] on button "В работе" at bounding box center [168, 170] width 43 height 15
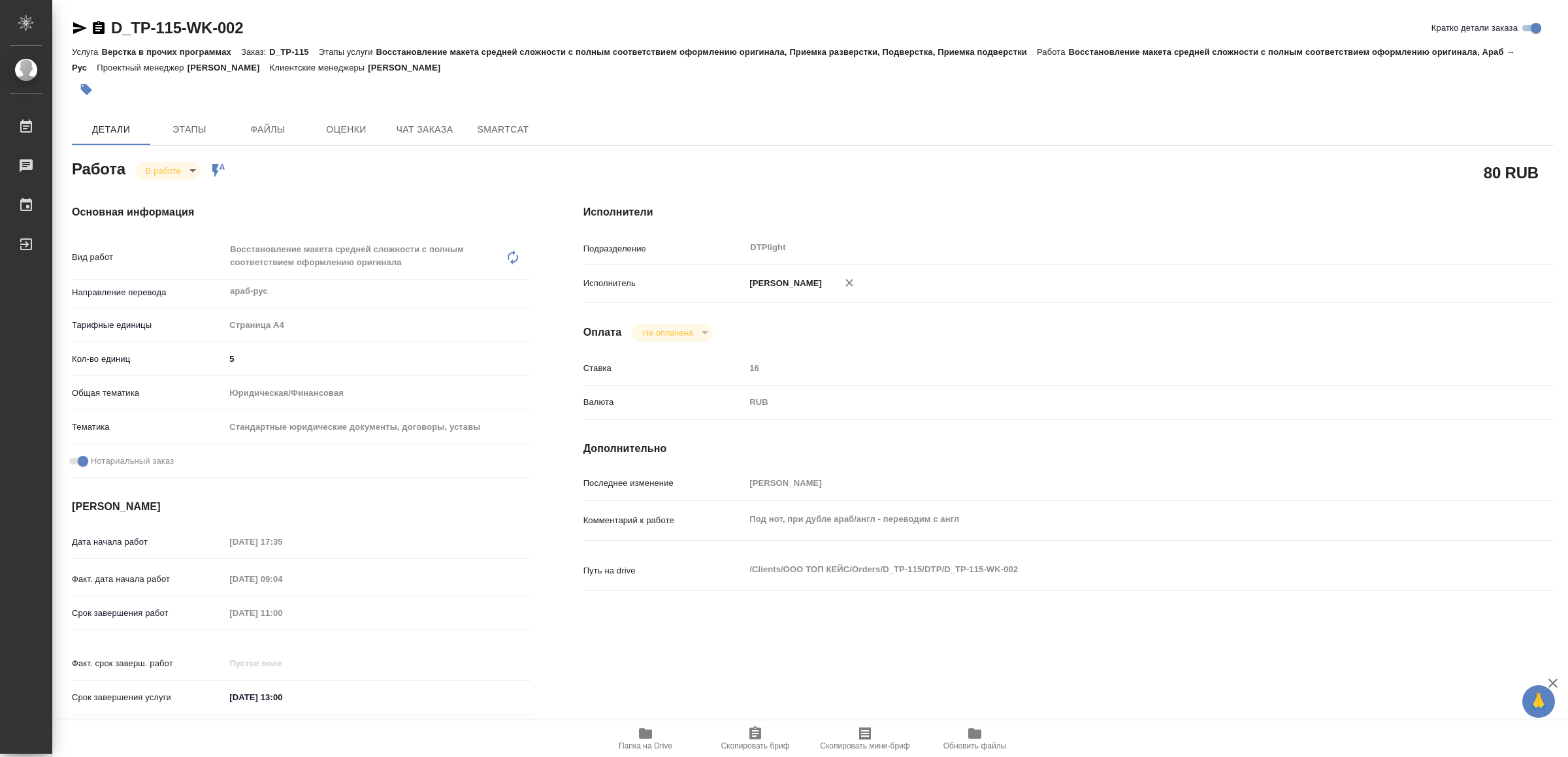
type textarea "x"
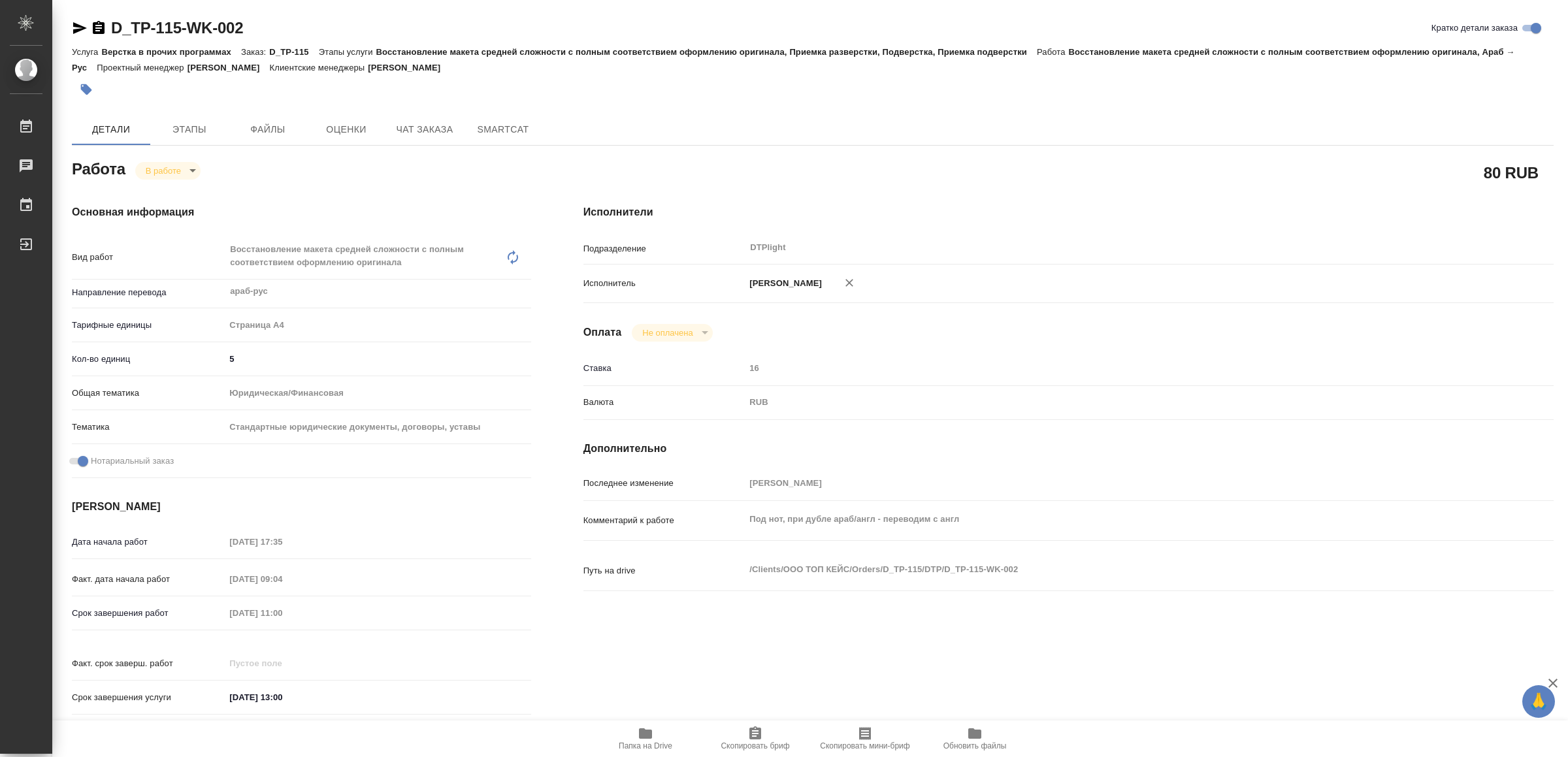
type textarea "x"
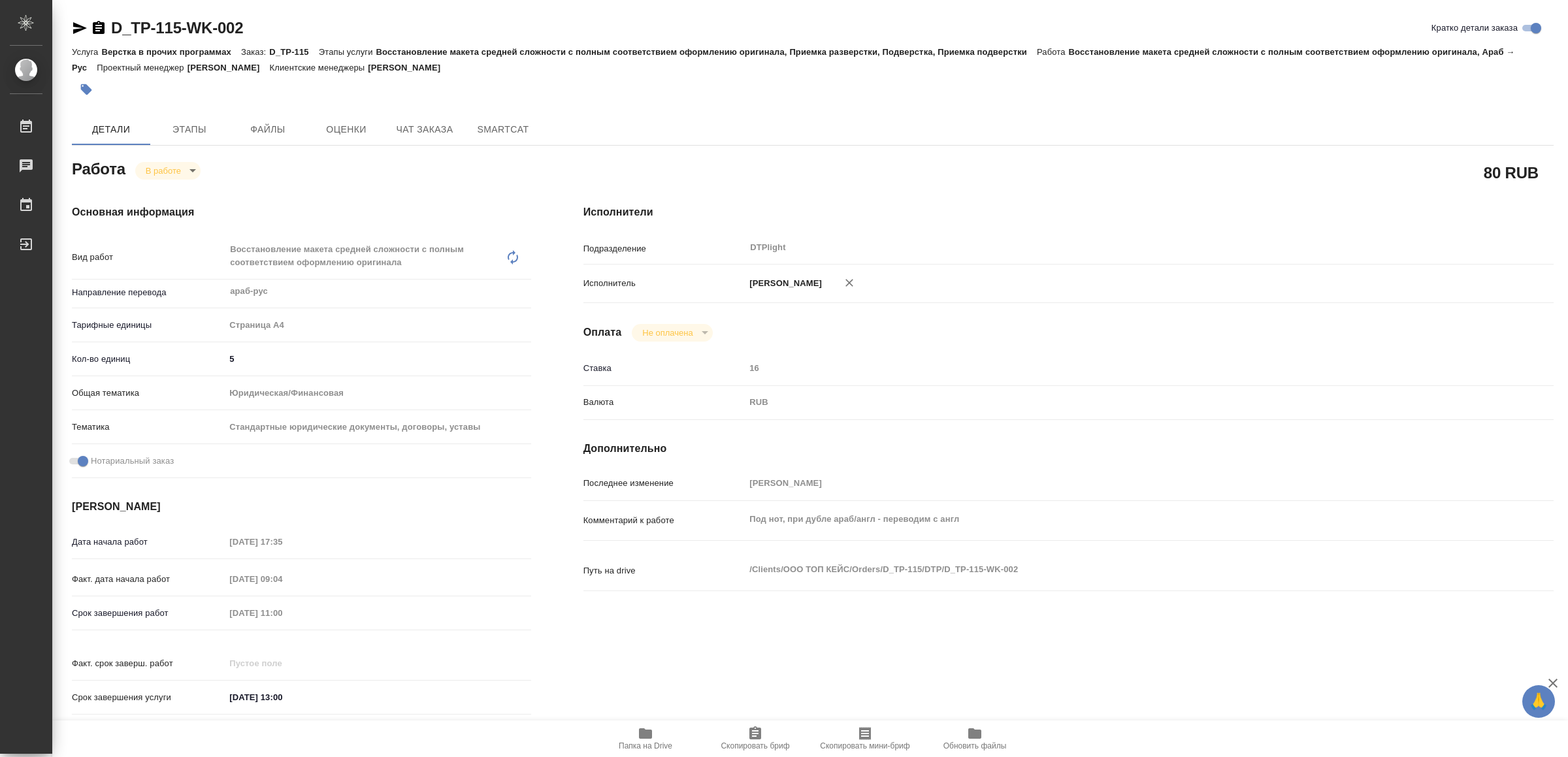
type textarea "x"
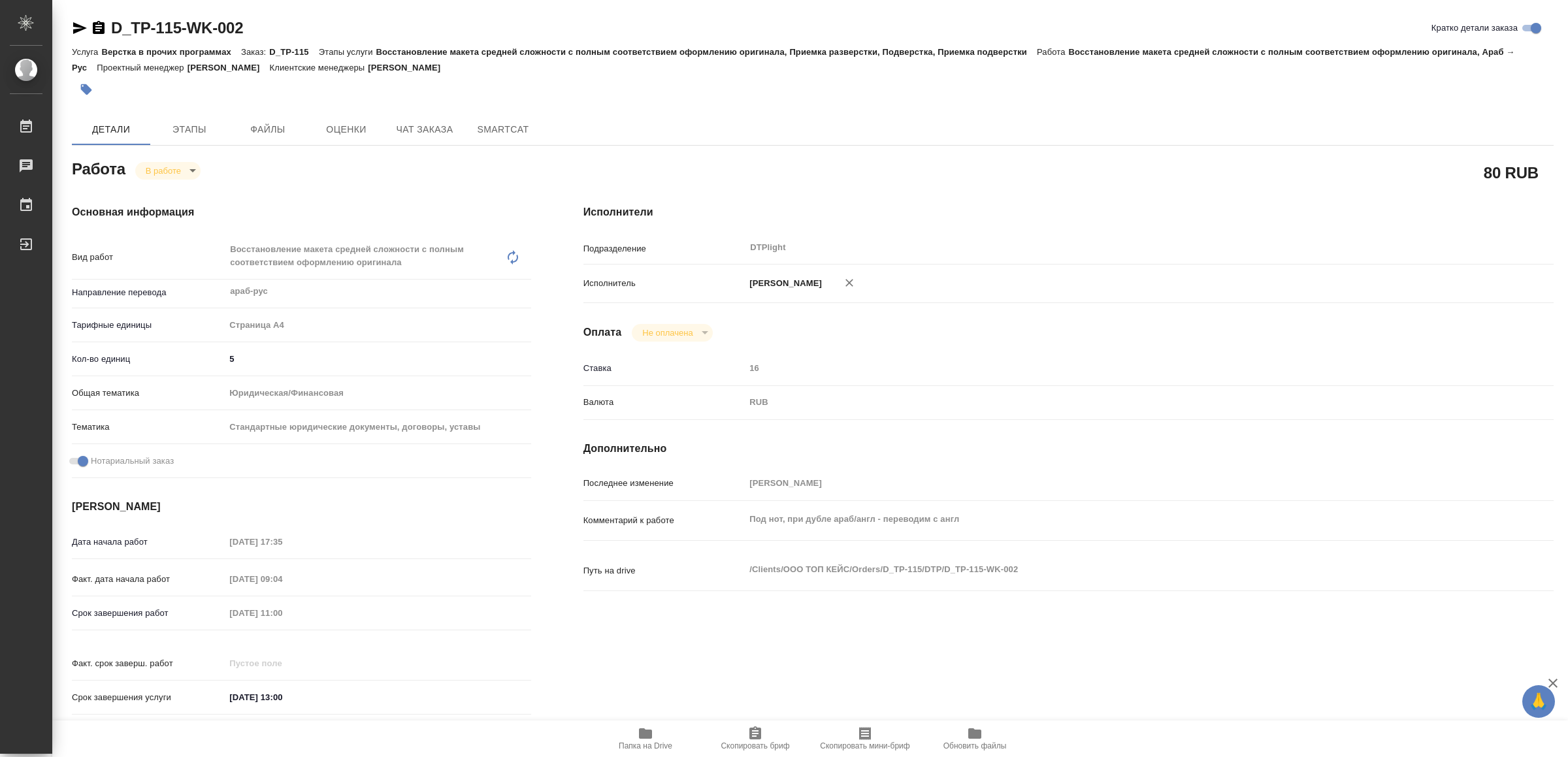
type textarea "x"
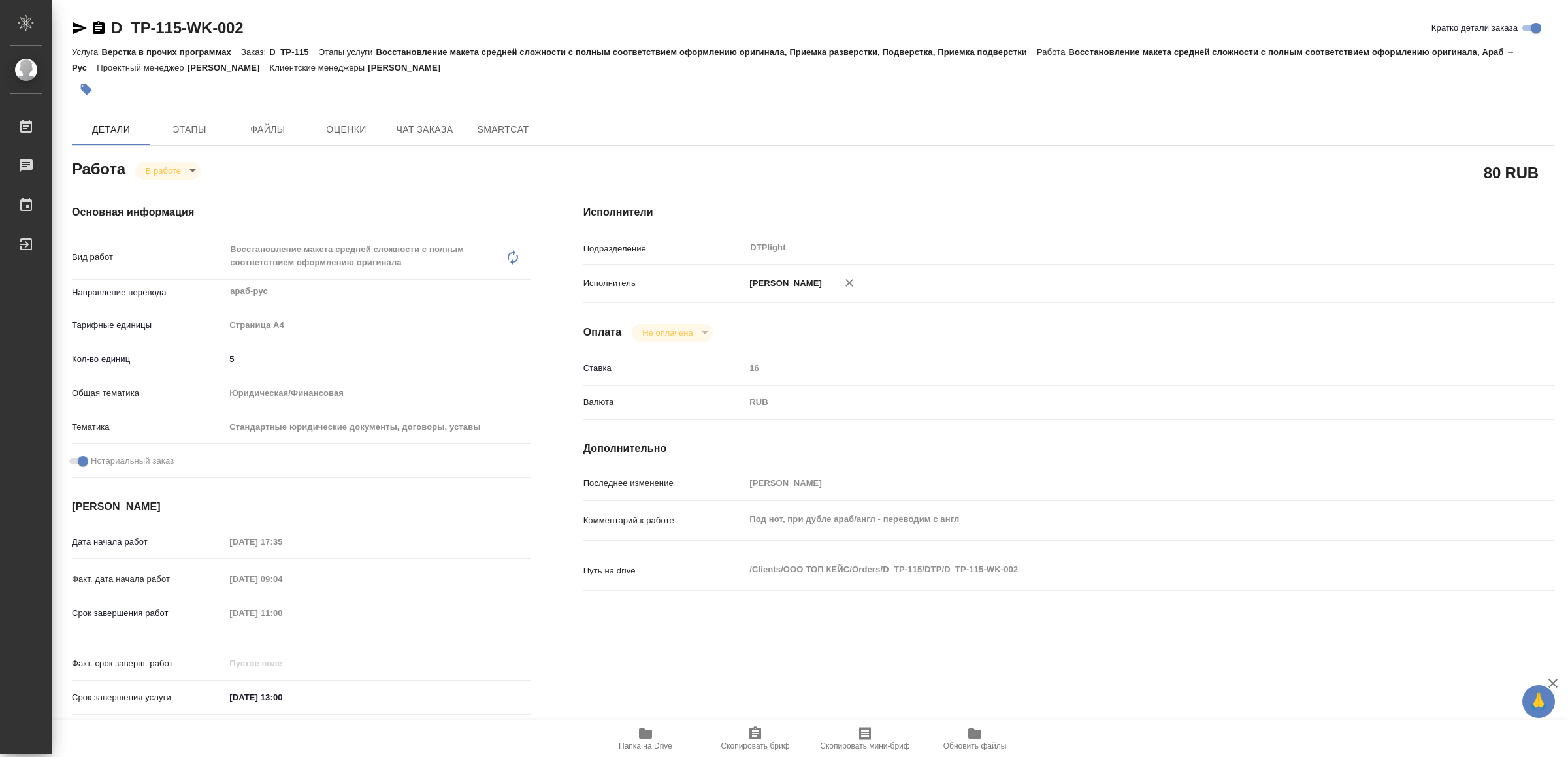
type textarea "x"
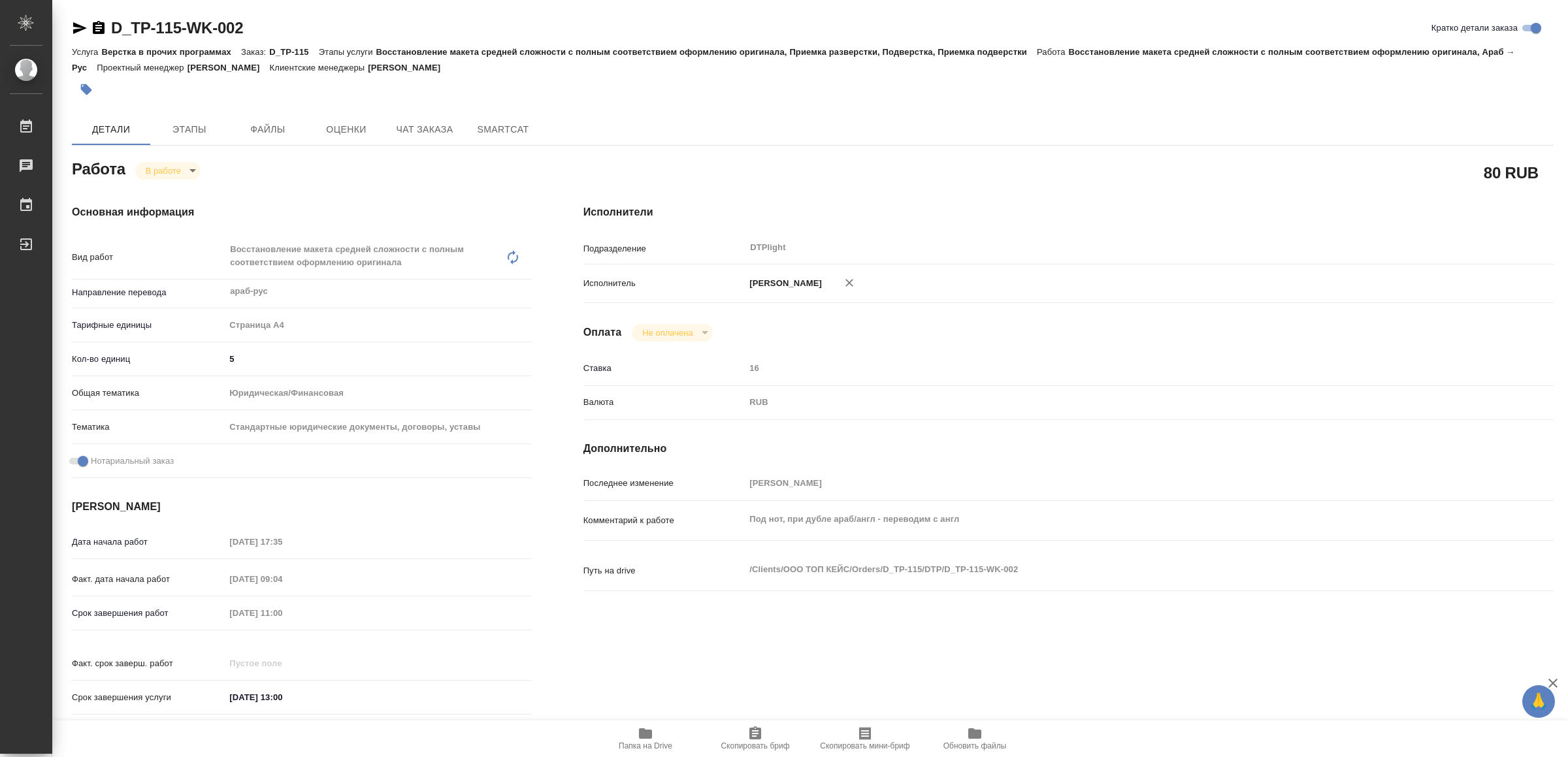
type textarea "x"
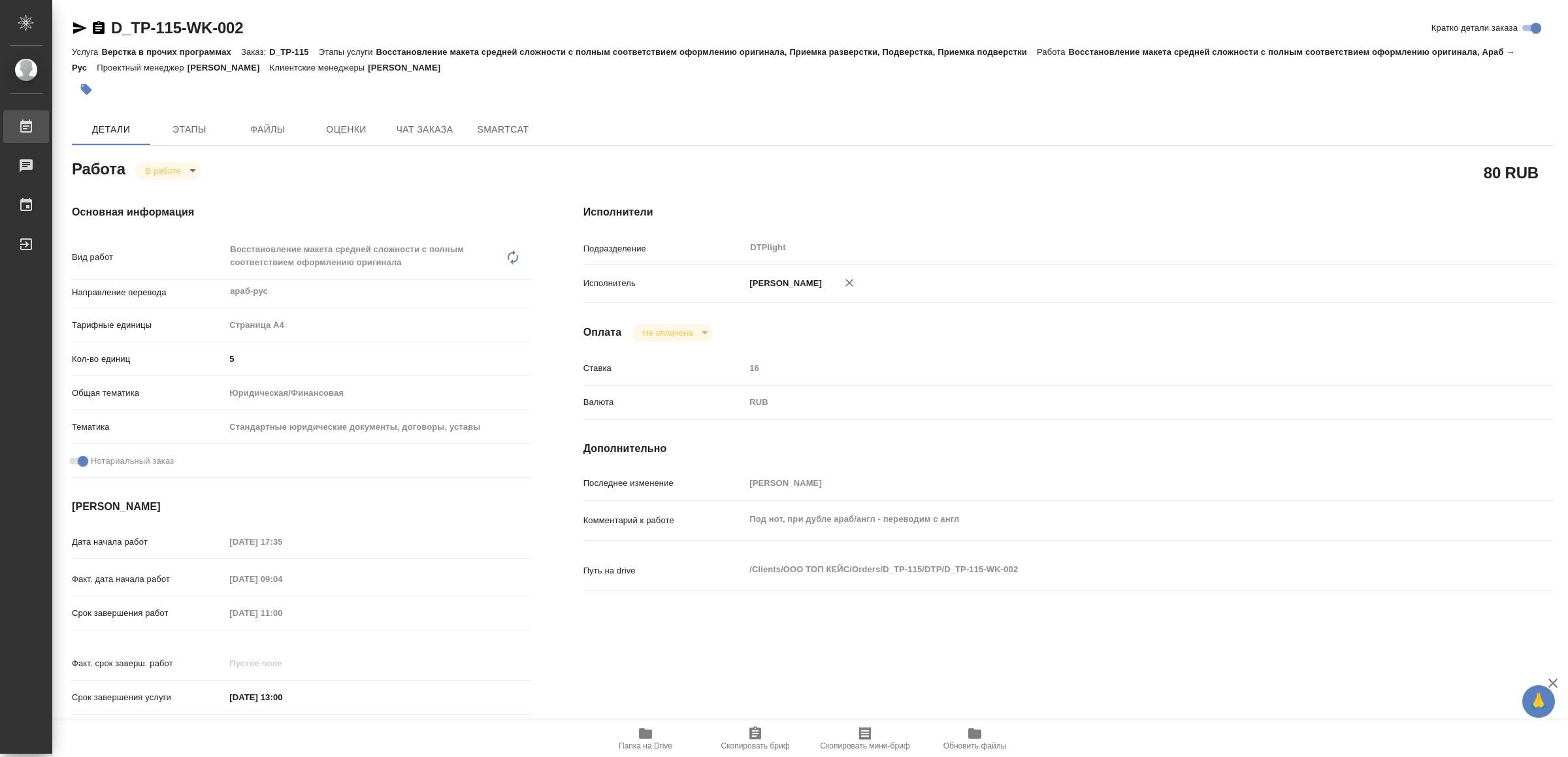
type textarea "x"
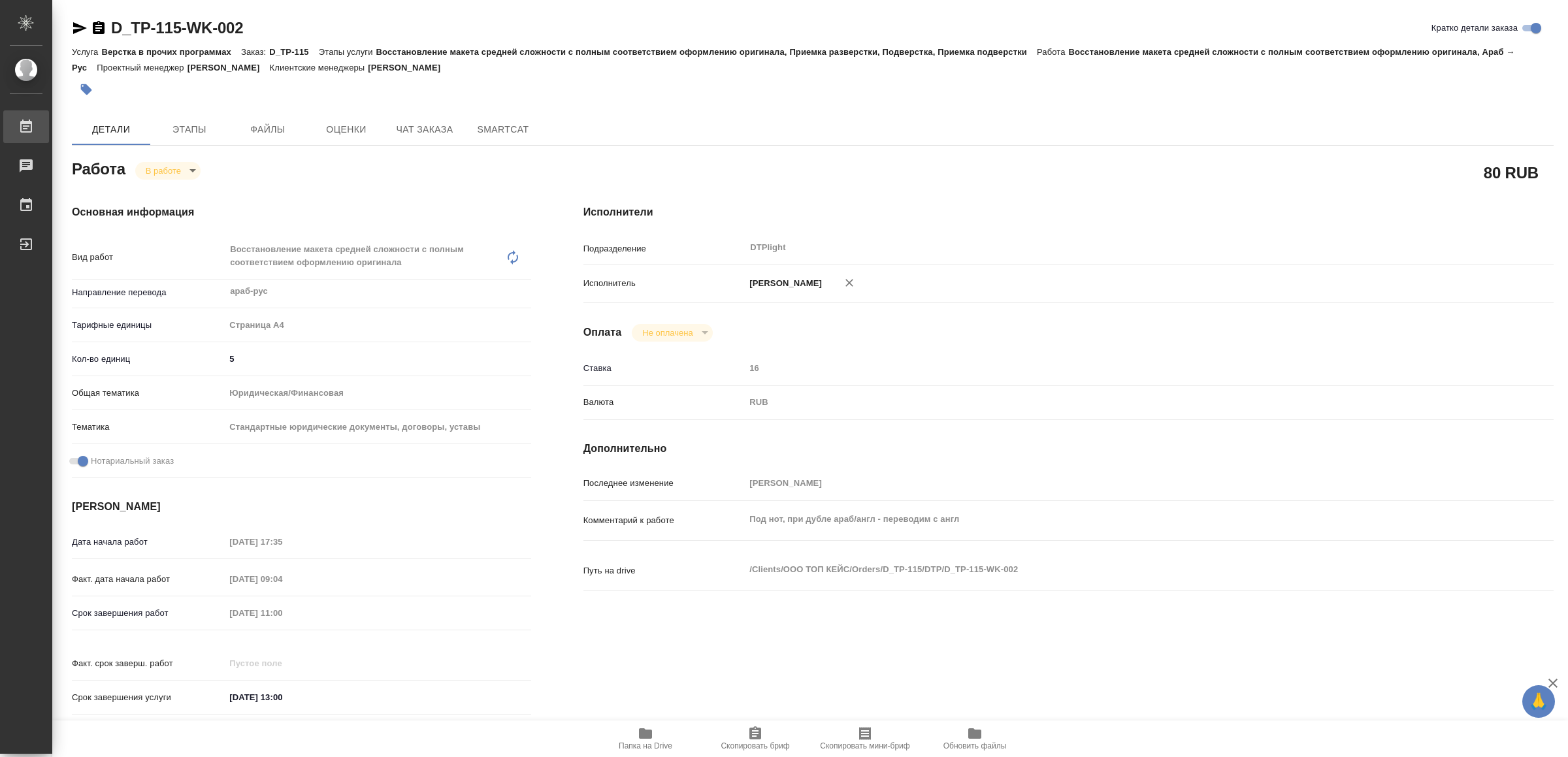
type textarea "x"
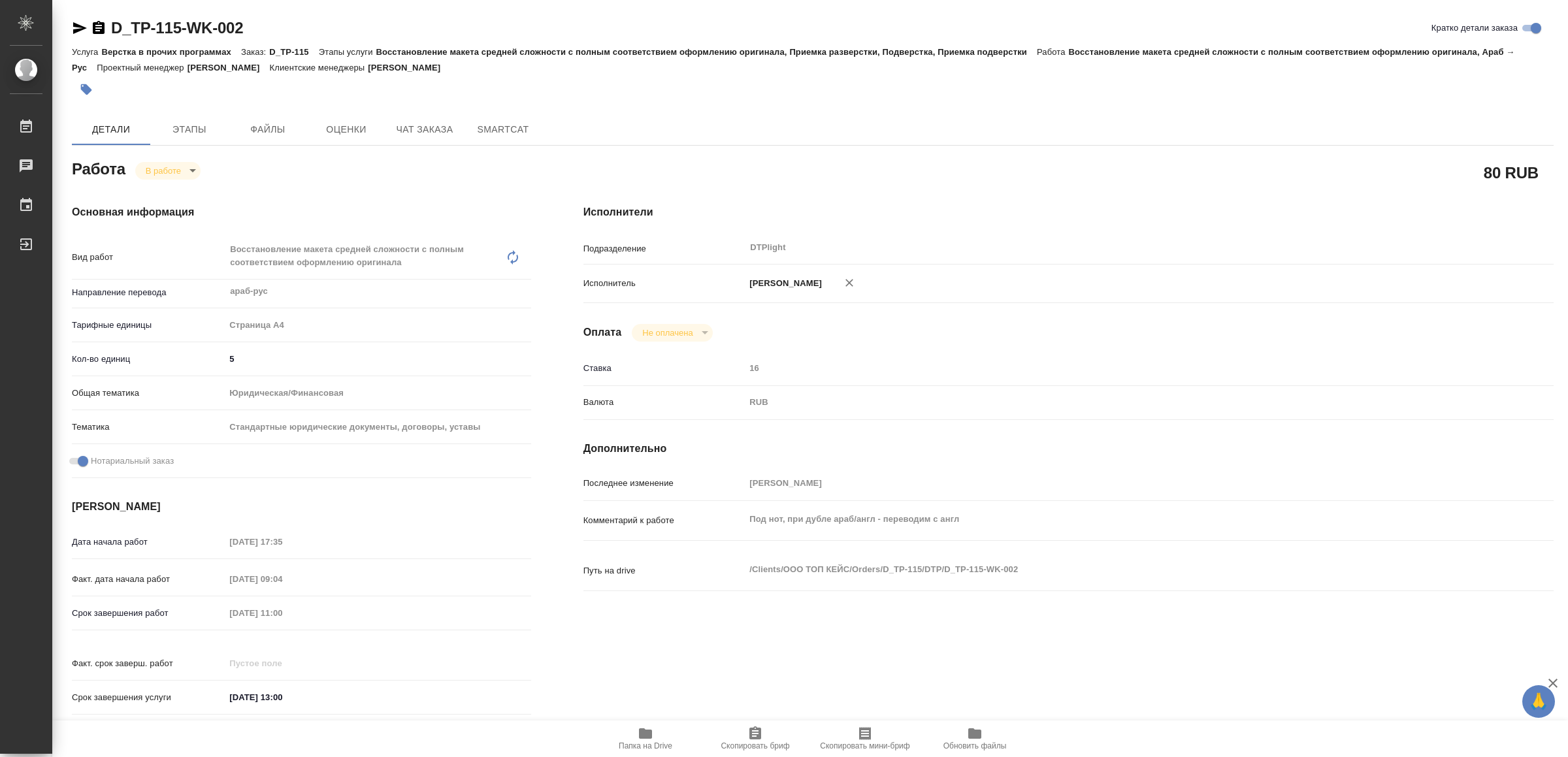
type textarea "x"
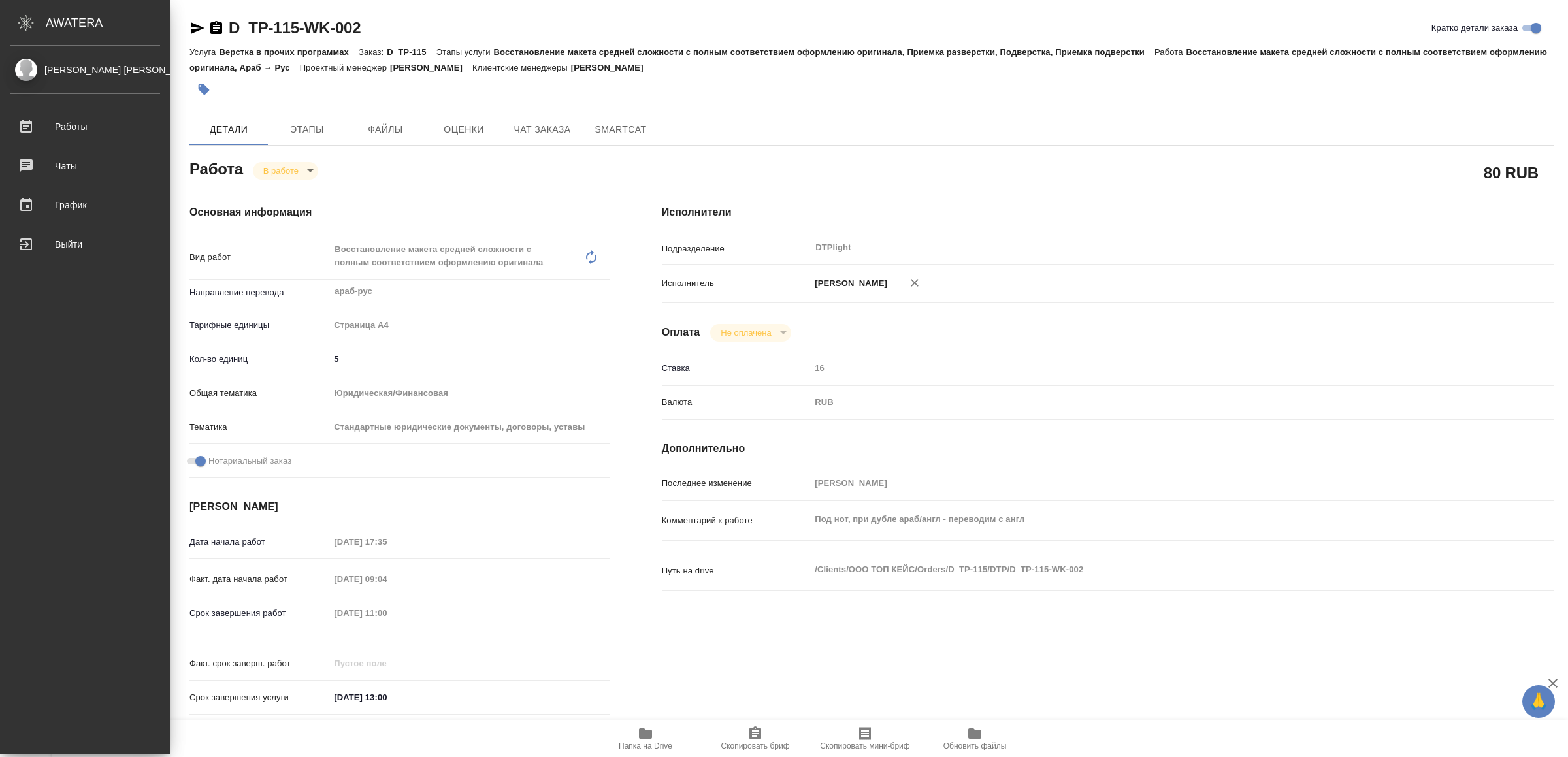
type textarea "x"
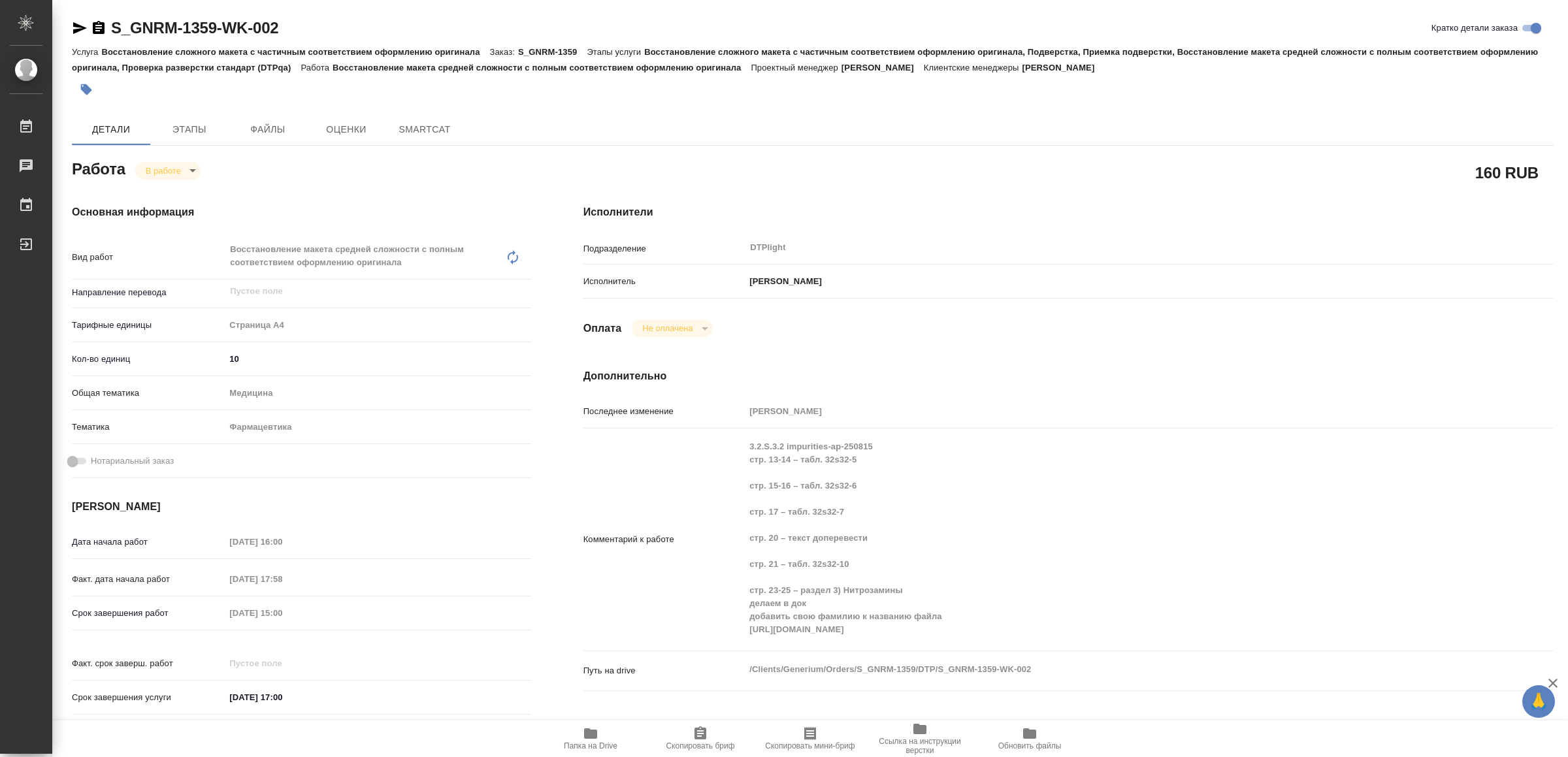
type textarea "x"
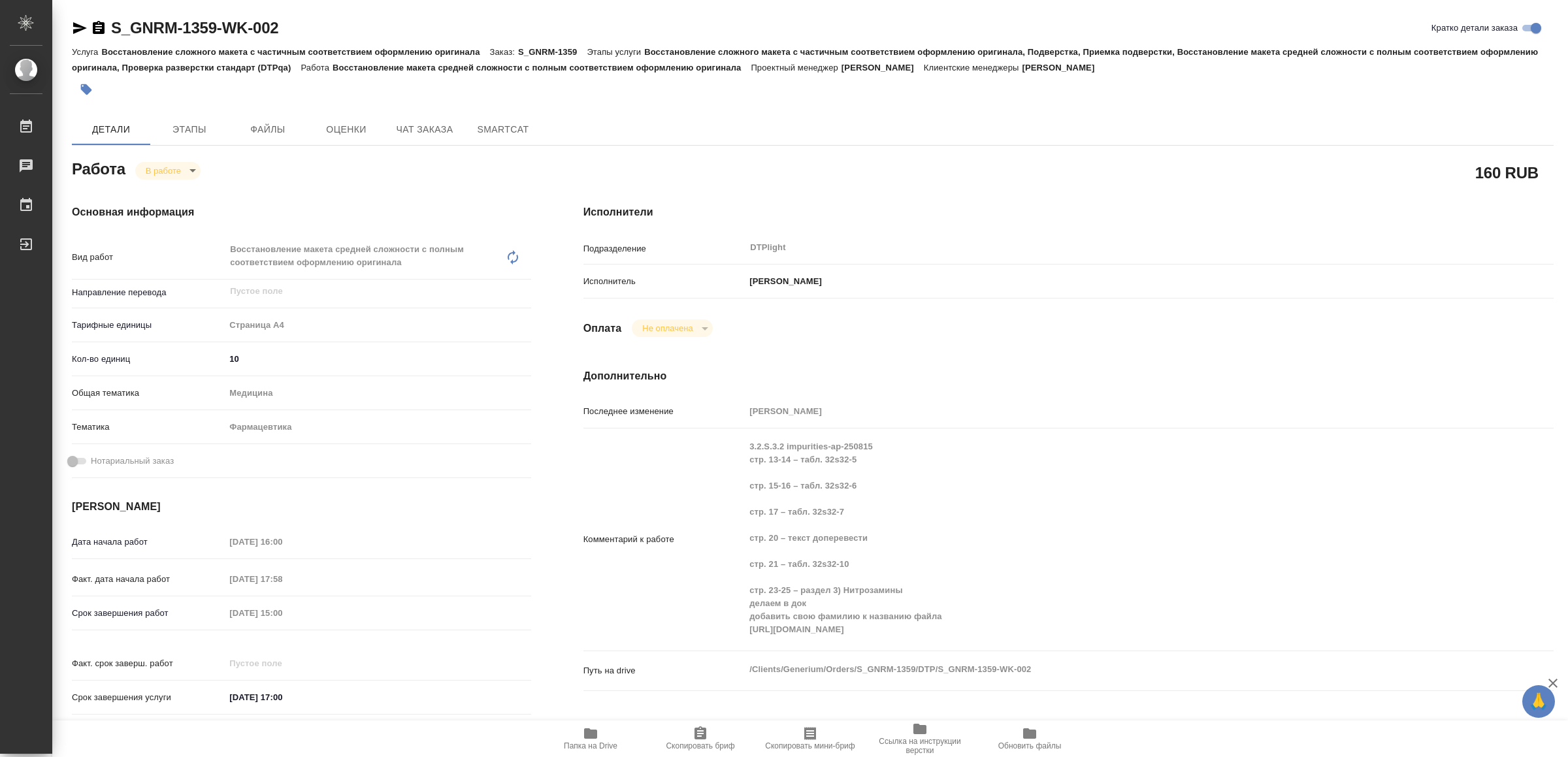
type textarea "x"
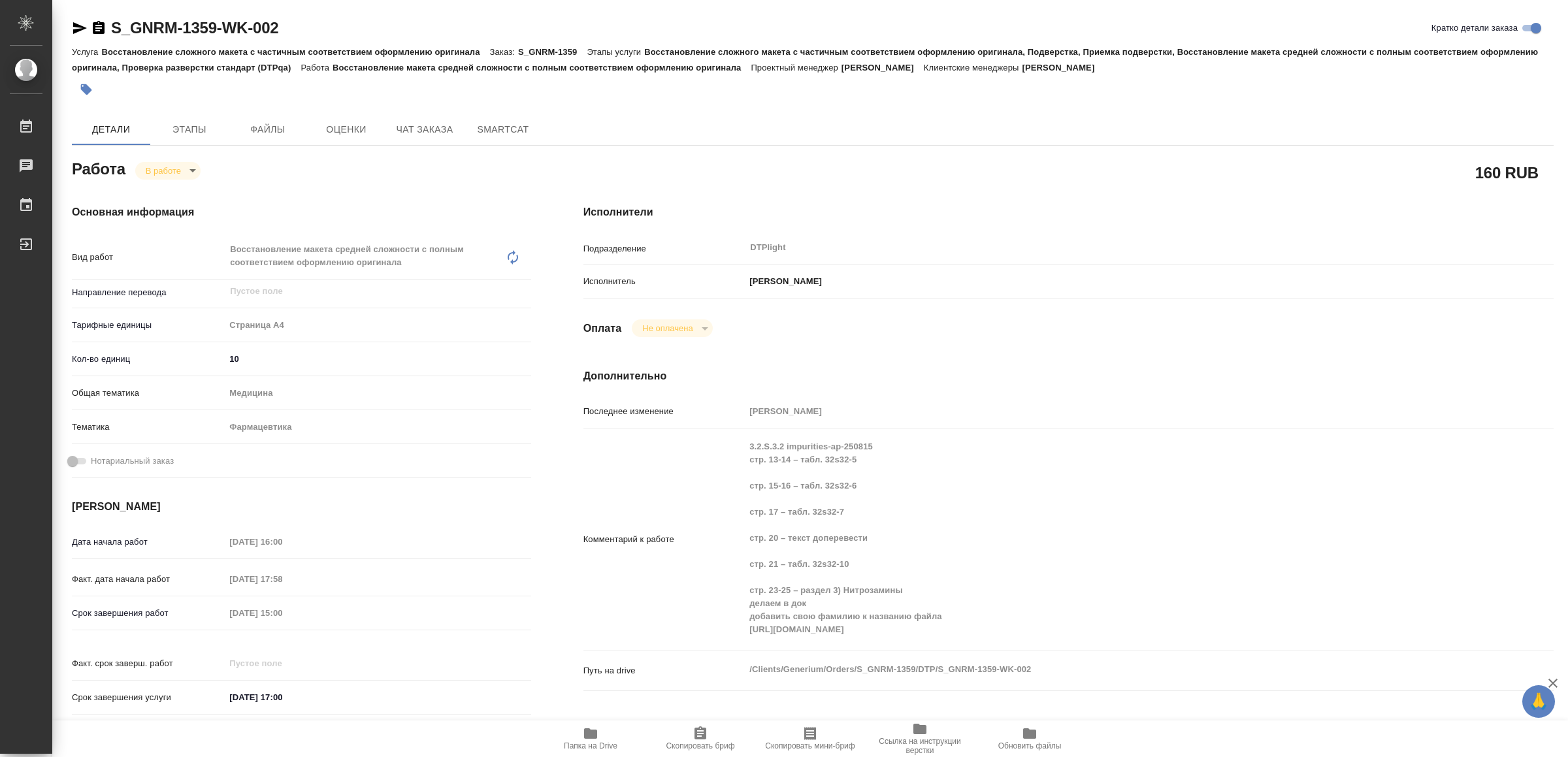
type textarea "x"
